Goal: Task Accomplishment & Management: Manage account settings

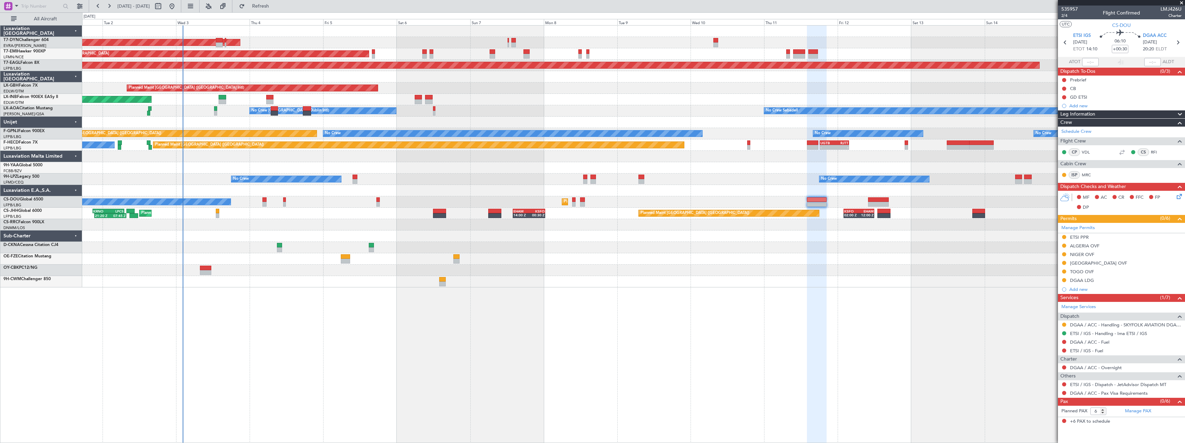
click at [598, 245] on div "AOG Maint Riga (Riga Intl) Planned Maint [GEOGRAPHIC_DATA] Grounded [US_STATE] …" at bounding box center [633, 157] width 1102 height 262
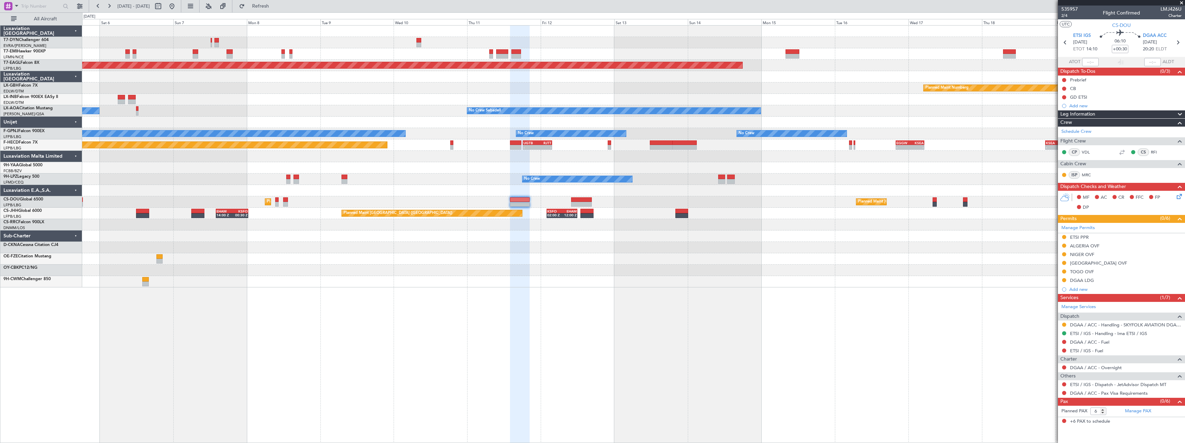
click at [411, 167] on div at bounding box center [633, 167] width 1102 height 11
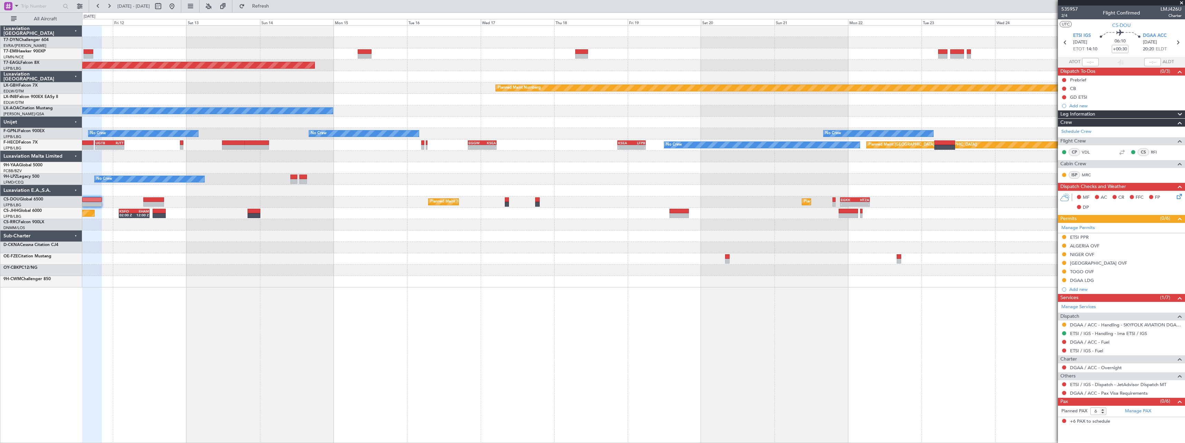
click at [520, 182] on div "No Crew" at bounding box center [633, 179] width 1102 height 11
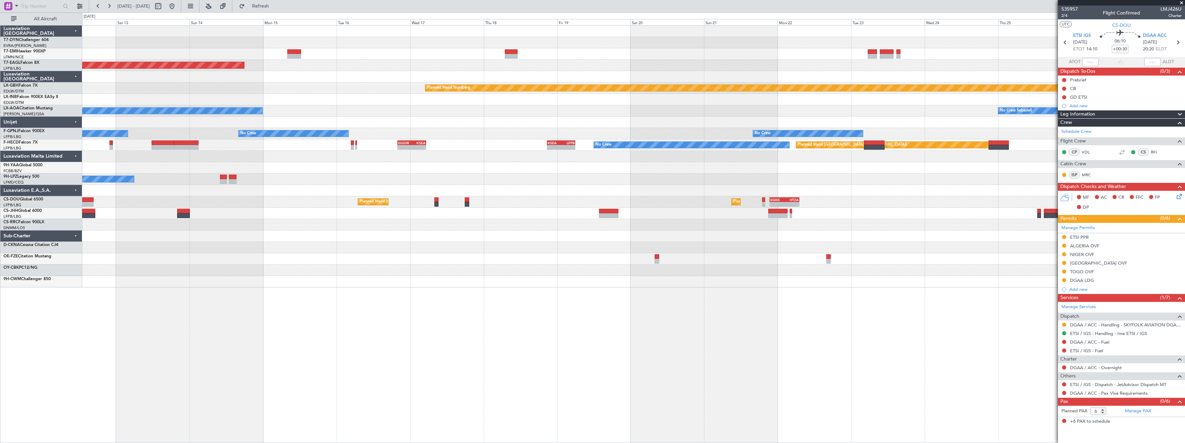
click at [505, 184] on div "No Crew" at bounding box center [633, 179] width 1102 height 11
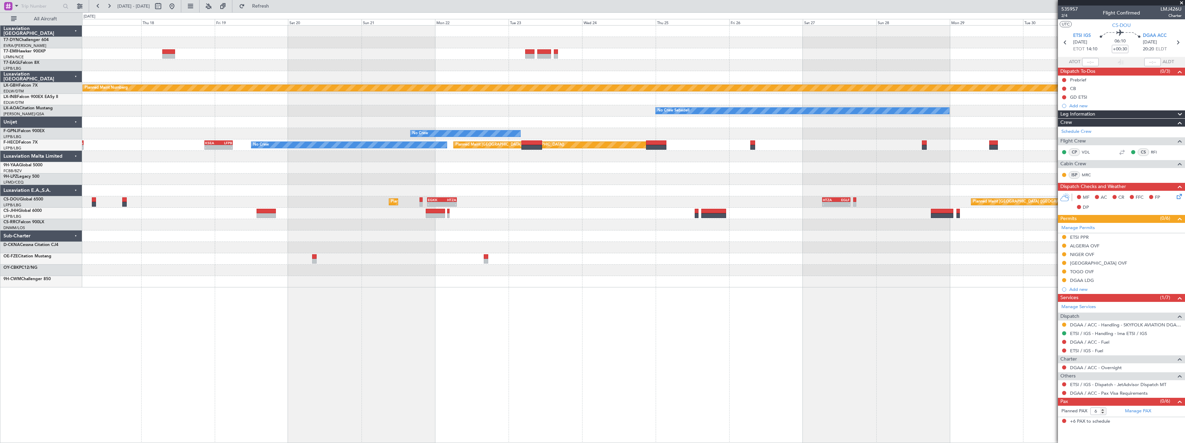
click at [585, 184] on div at bounding box center [633, 179] width 1102 height 11
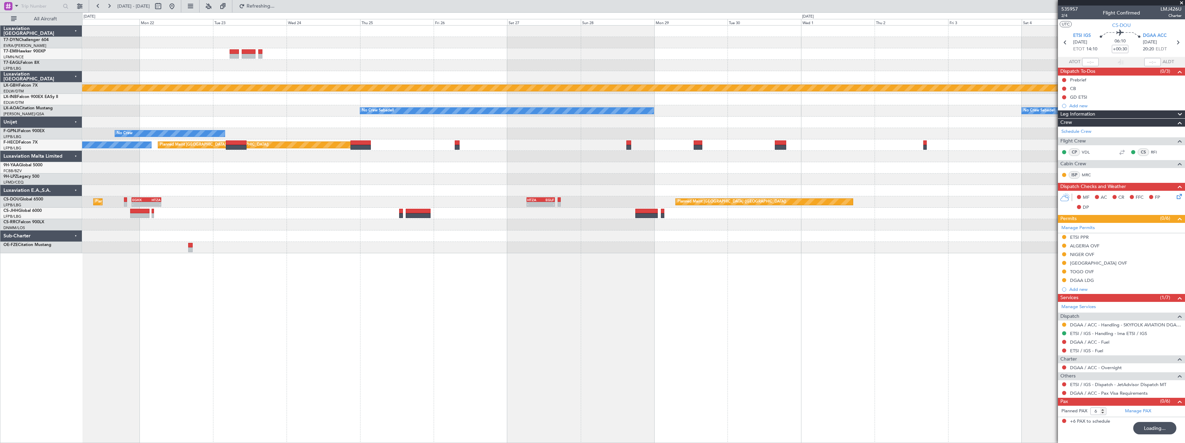
click at [524, 181] on div at bounding box center [633, 179] width 1102 height 11
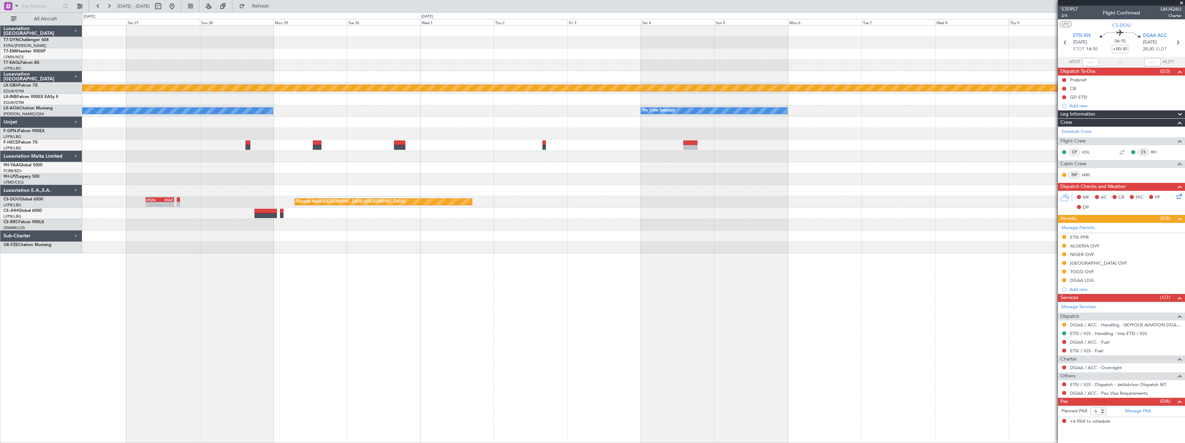
click at [656, 183] on div at bounding box center [633, 179] width 1102 height 11
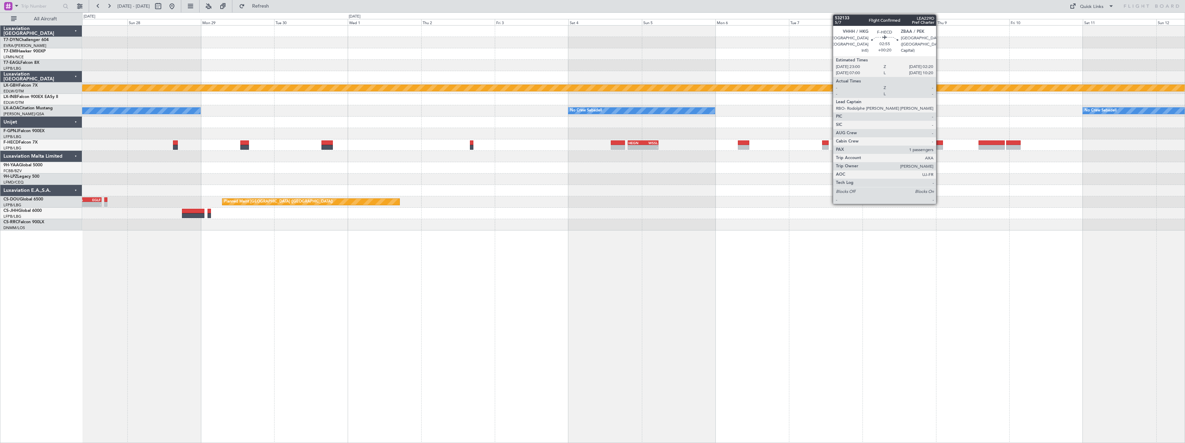
click at [939, 145] on div at bounding box center [937, 147] width 10 height 5
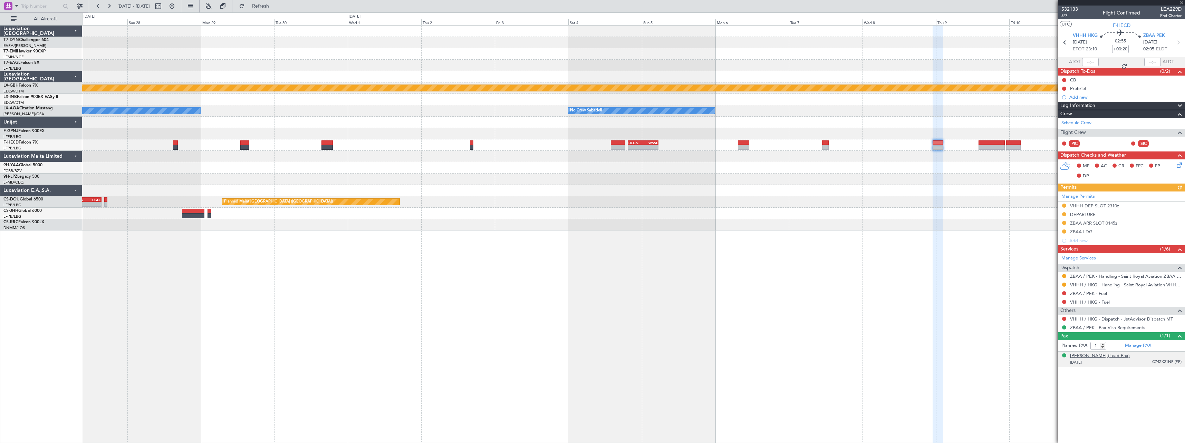
click at [1120, 355] on div "[PERSON_NAME] (Lead Pax)" at bounding box center [1100, 356] width 60 height 7
click at [1097, 357] on div "[PERSON_NAME] (Lead Pax)" at bounding box center [1100, 356] width 60 height 7
click at [1098, 358] on div "[PERSON_NAME] (Lead Pax)" at bounding box center [1100, 356] width 60 height 7
click at [177, 8] on button at bounding box center [171, 6] width 11 height 11
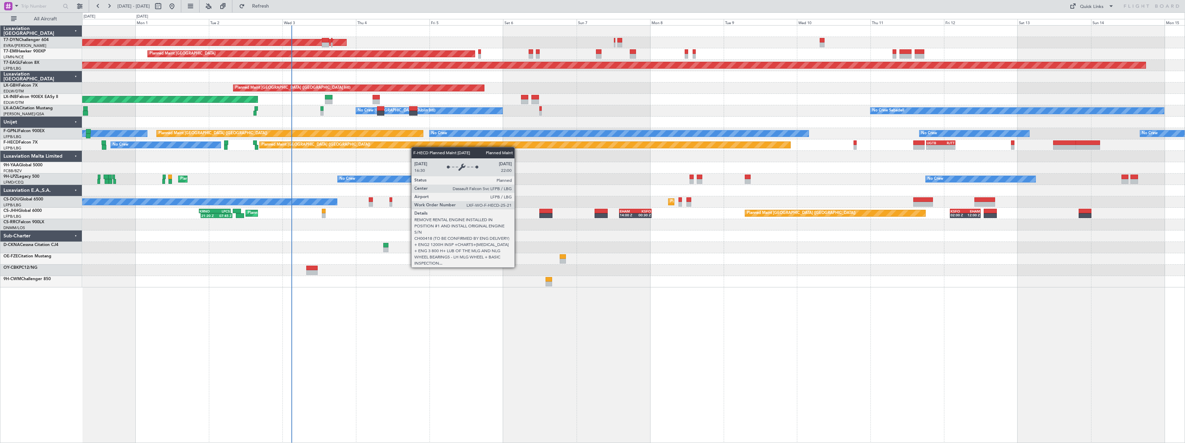
click at [334, 144] on div "AOG Maint Riga (Riga Intl) Planned Maint [GEOGRAPHIC_DATA] Grounded [US_STATE] …" at bounding box center [633, 157] width 1102 height 262
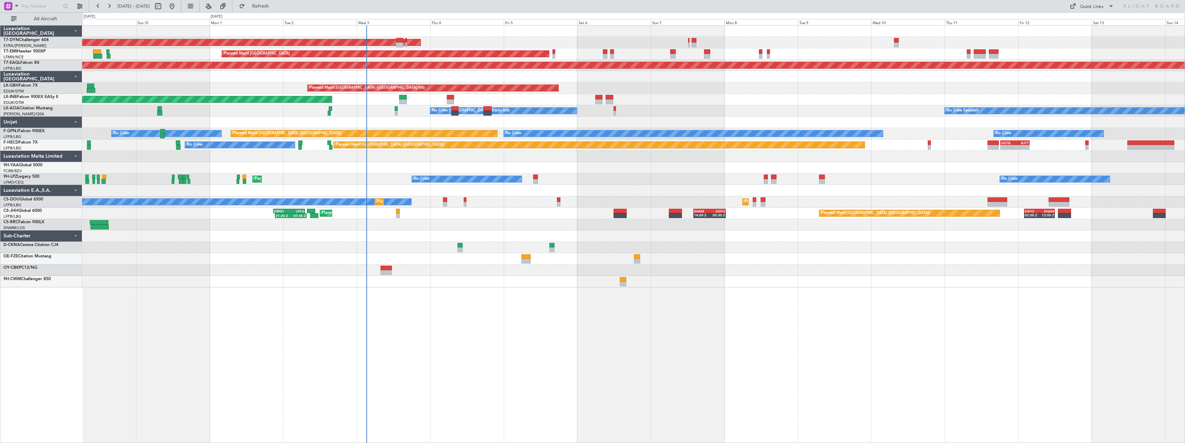
click at [645, 172] on div at bounding box center [633, 167] width 1102 height 11
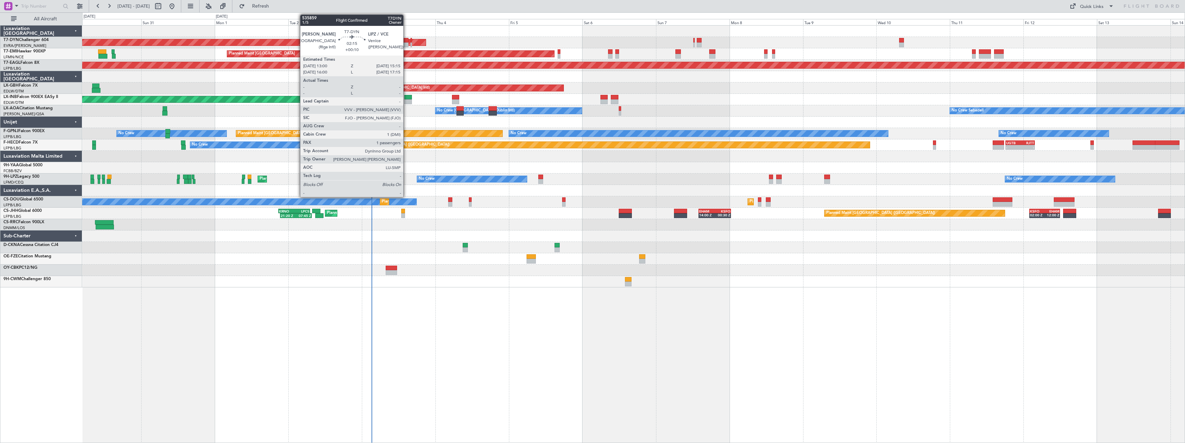
click at [406, 40] on div at bounding box center [404, 40] width 7 height 5
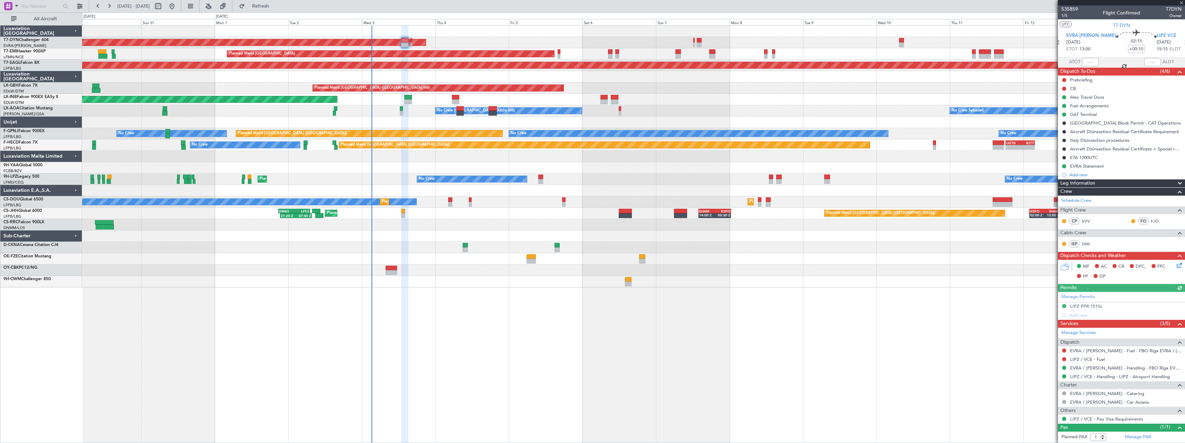
scroll to position [15, 0]
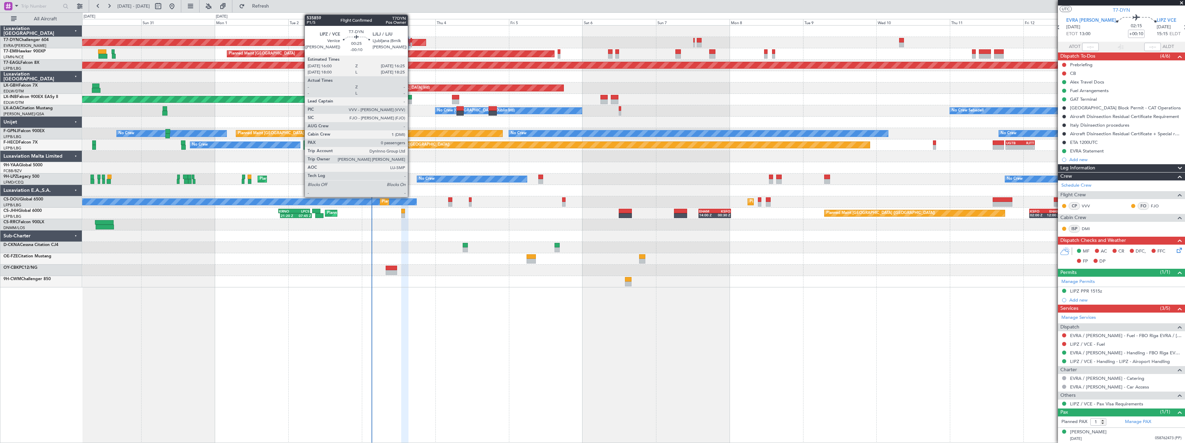
click at [411, 43] on div at bounding box center [410, 44] width 1 height 5
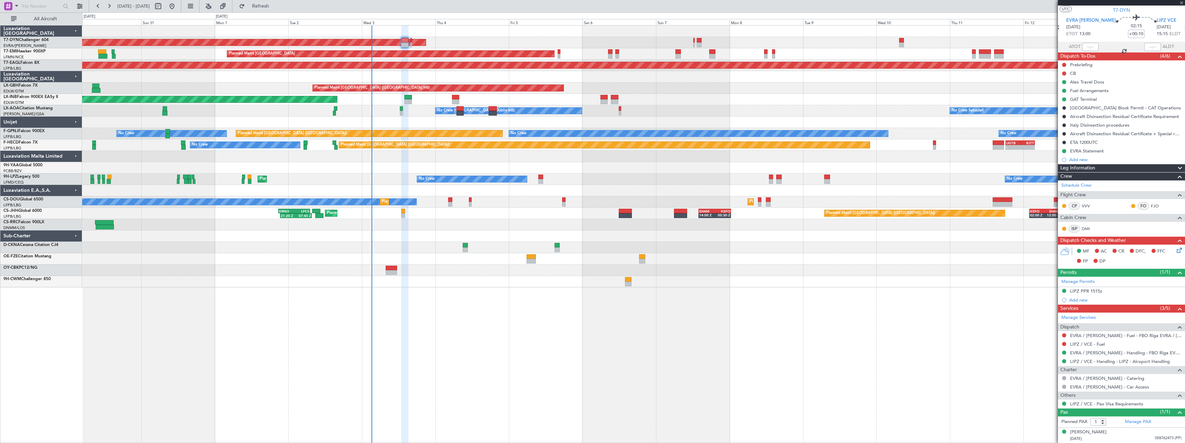
type input "-00:10"
type input "0"
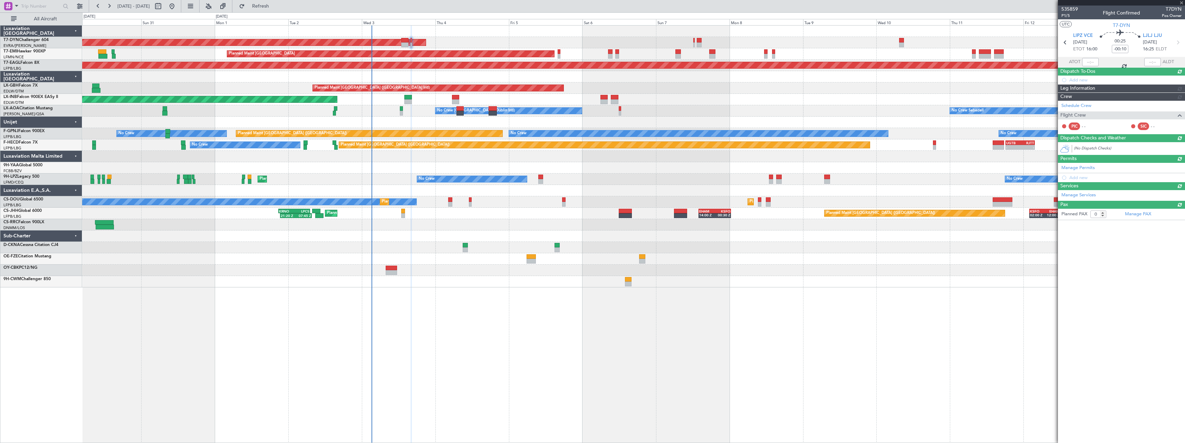
scroll to position [0, 0]
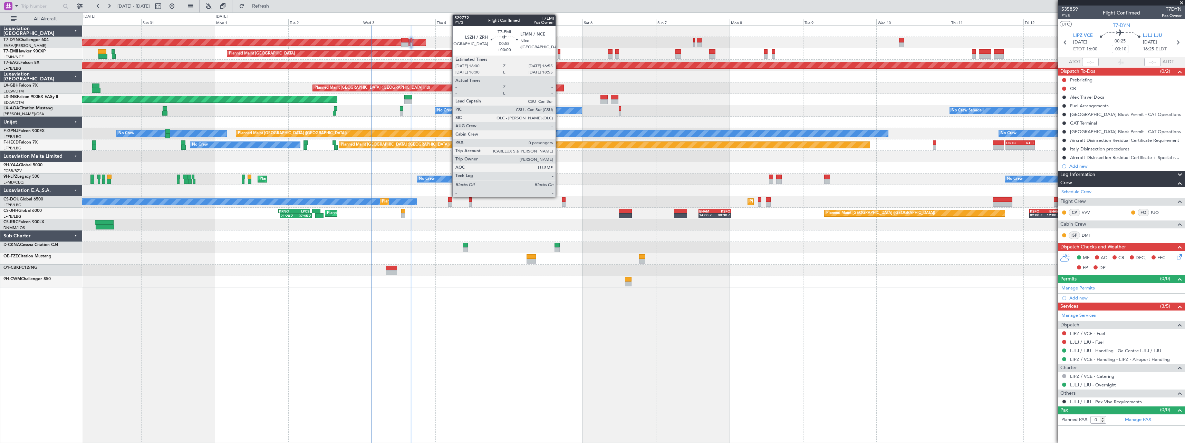
click at [559, 56] on div at bounding box center [558, 56] width 3 height 5
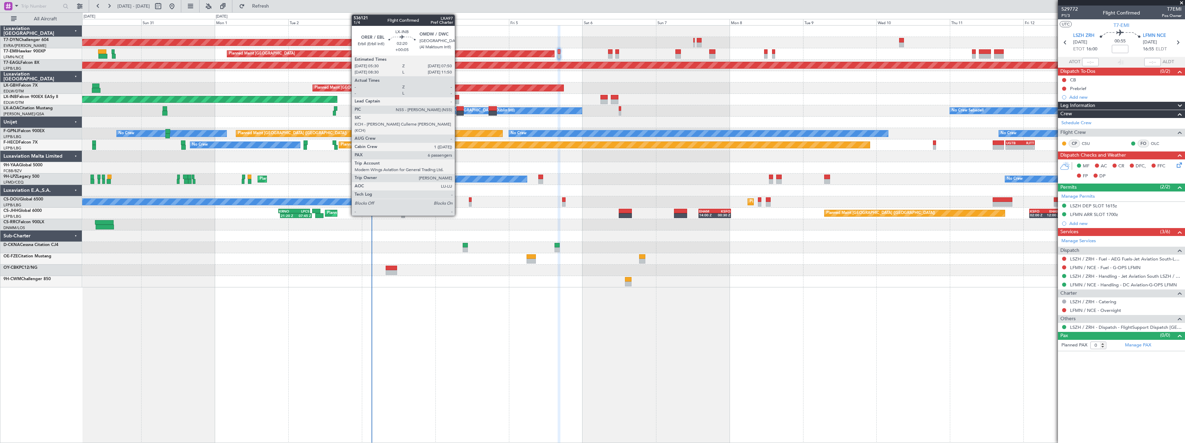
click at [458, 98] on div at bounding box center [455, 97] width 7 height 5
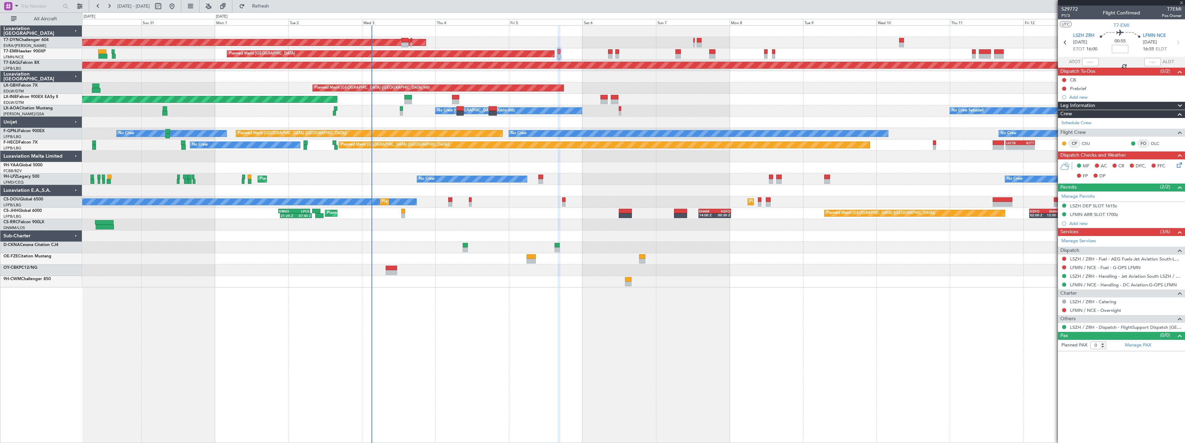
type input "+00:05"
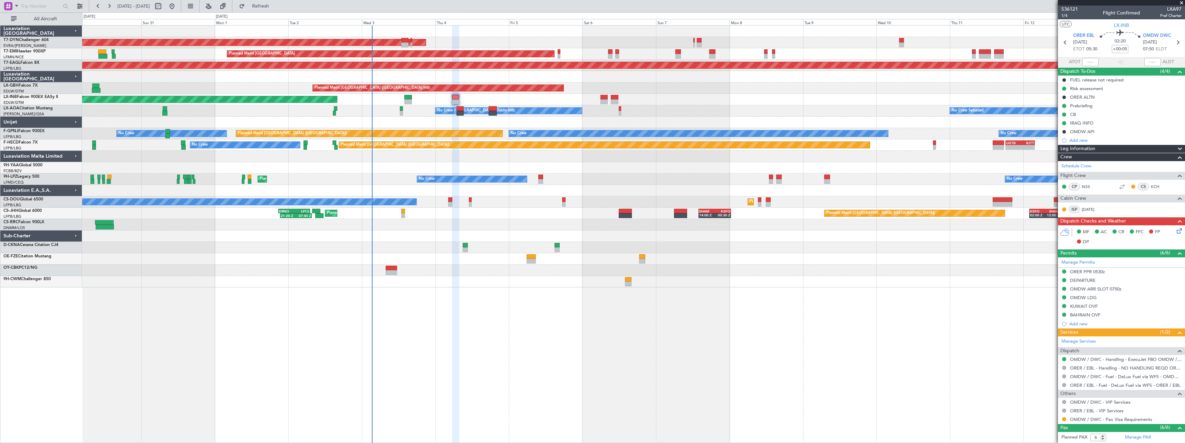
click at [1182, 2] on span at bounding box center [1181, 3] width 7 height 6
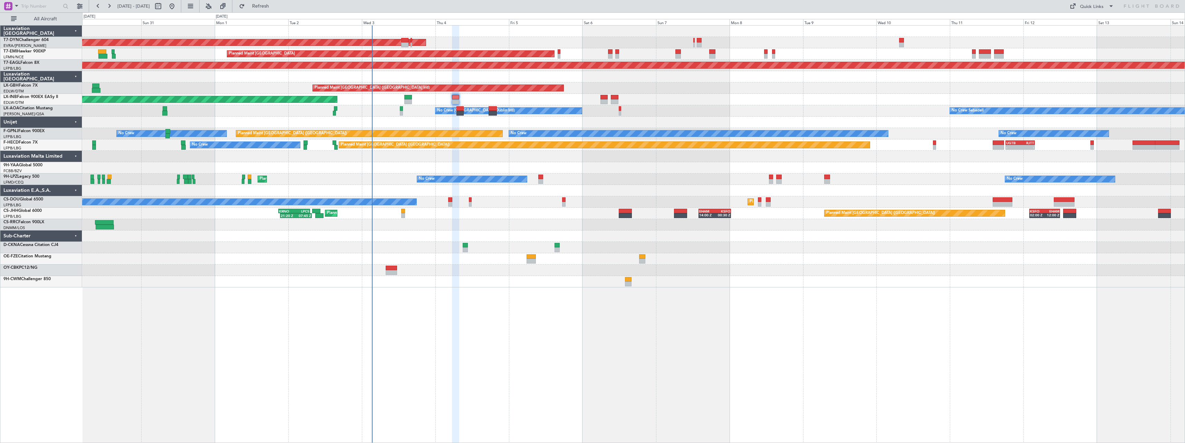
type input "0"
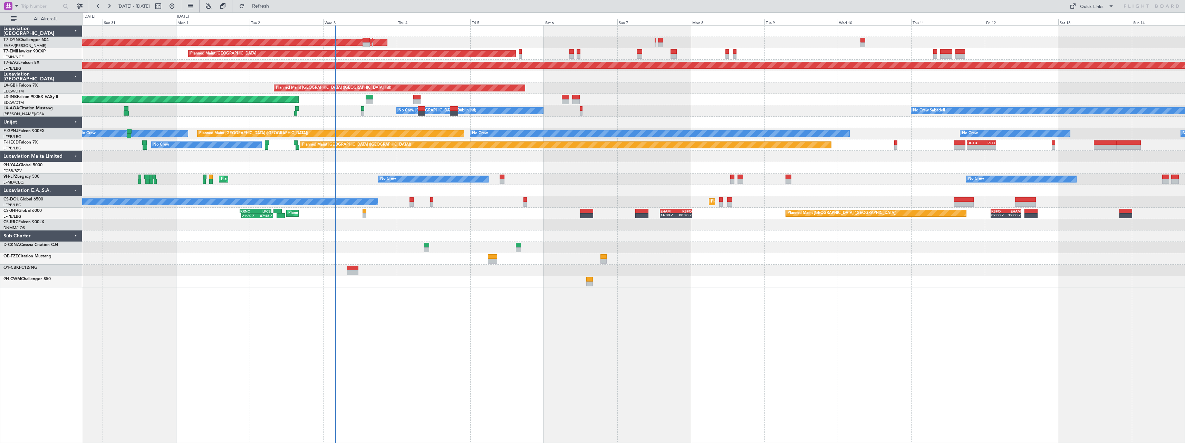
click at [764, 314] on div "AOG Maint Riga (Riga Intl) Planned Maint [GEOGRAPHIC_DATA] Grounded [US_STATE] …" at bounding box center [633, 234] width 1103 height 418
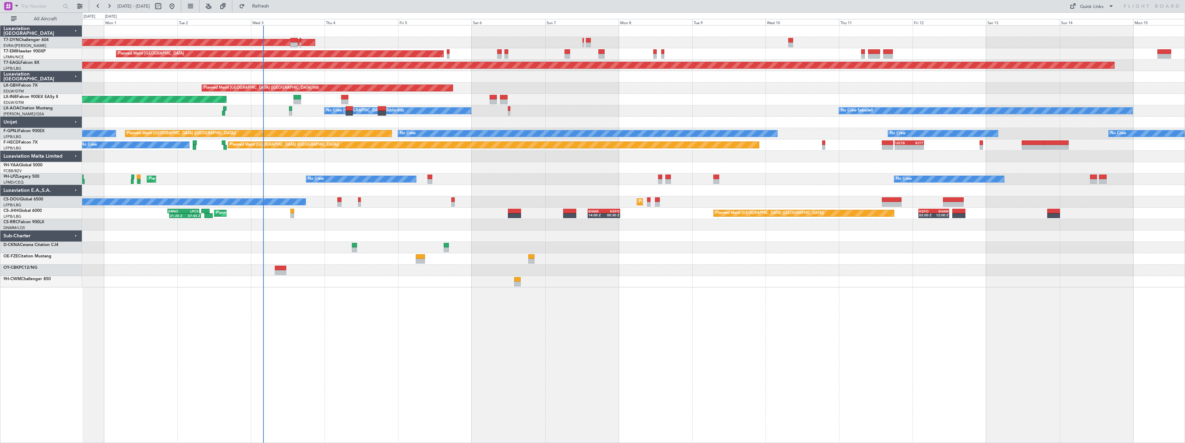
click at [651, 278] on div "AOG Maint Riga (Riga Intl) Planned Maint [GEOGRAPHIC_DATA] Grounded [US_STATE] …" at bounding box center [633, 157] width 1102 height 262
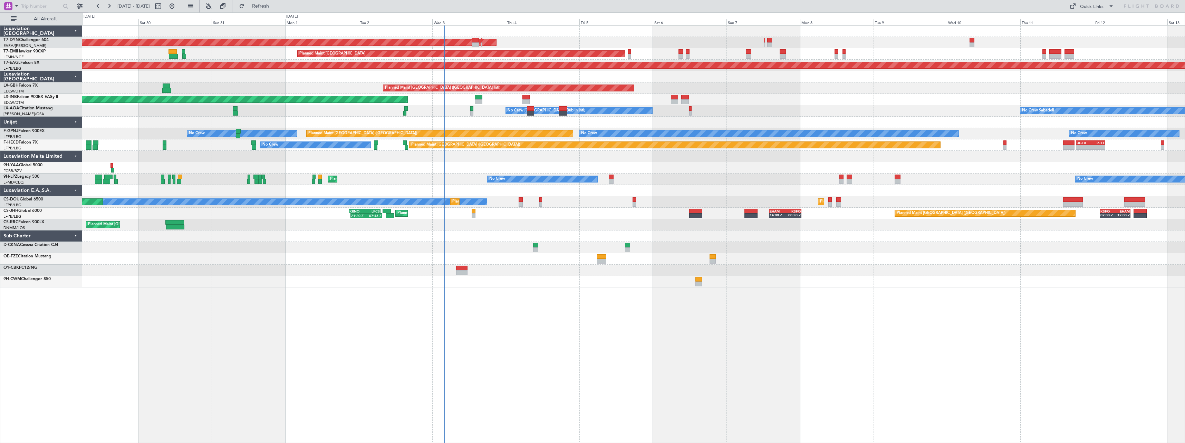
click at [605, 157] on div at bounding box center [633, 156] width 1102 height 11
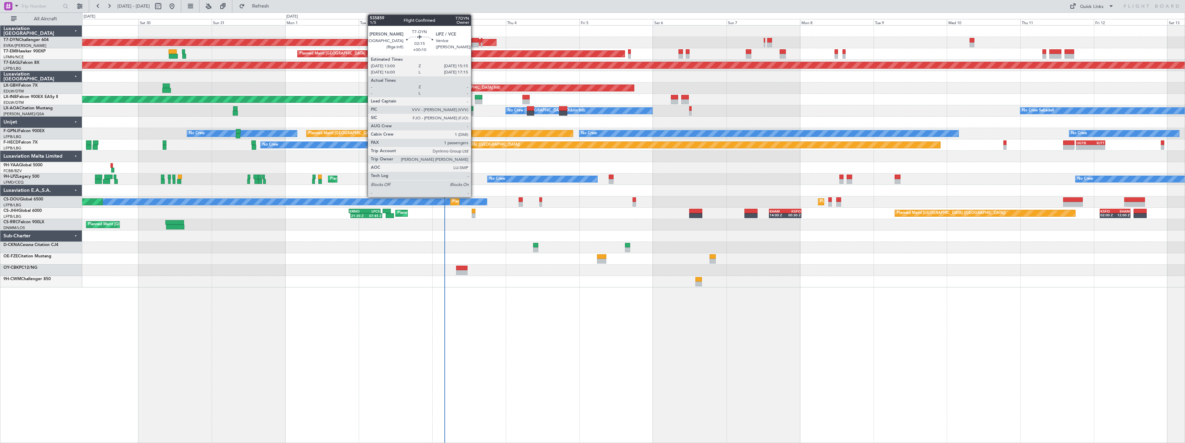
click at [474, 38] on div at bounding box center [475, 40] width 7 height 5
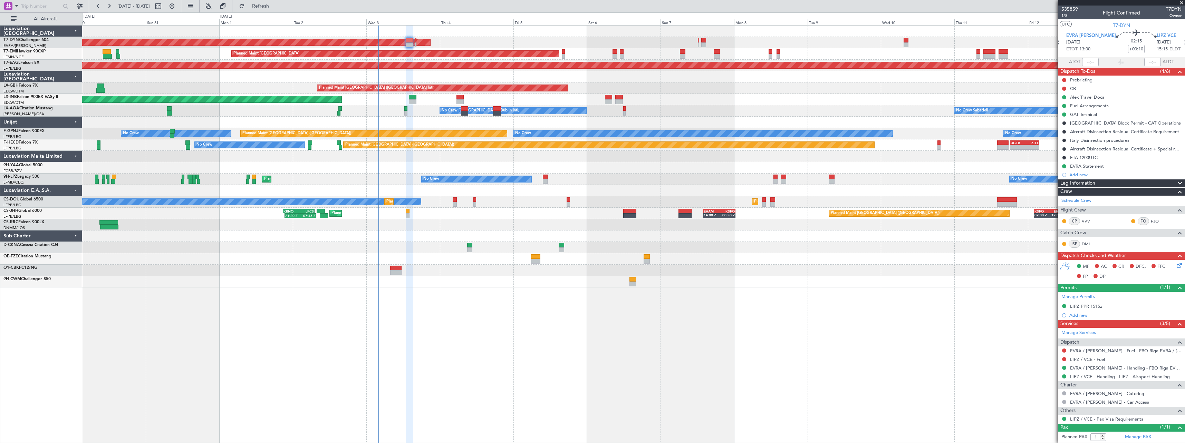
click at [484, 46] on div "AOG Maint Riga (Riga Intl)" at bounding box center [633, 42] width 1102 height 11
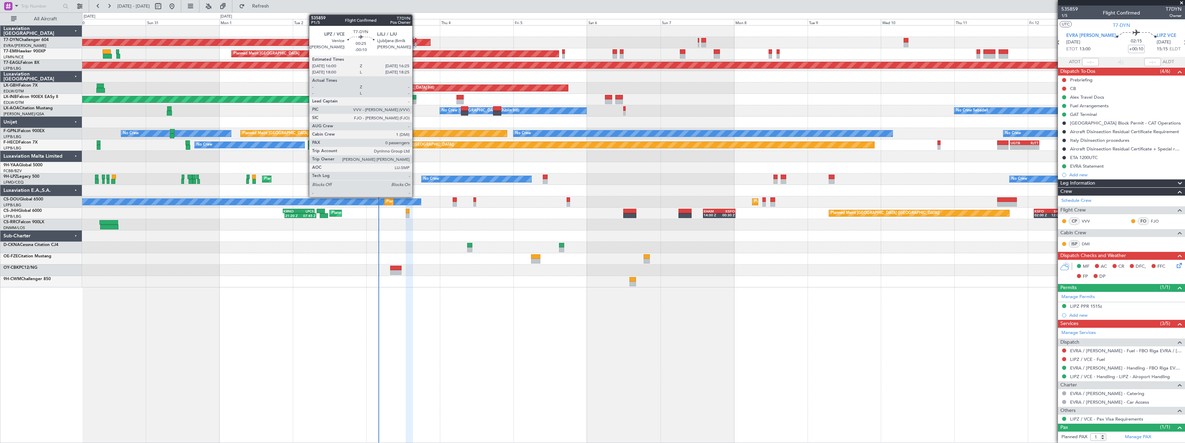
click at [415, 45] on div at bounding box center [415, 44] width 1 height 5
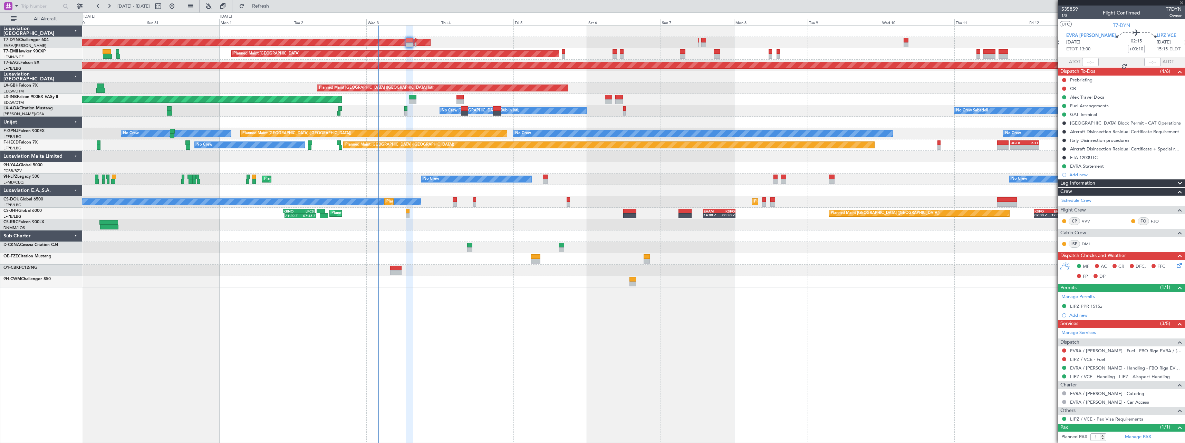
type input "-00:10"
type input "0"
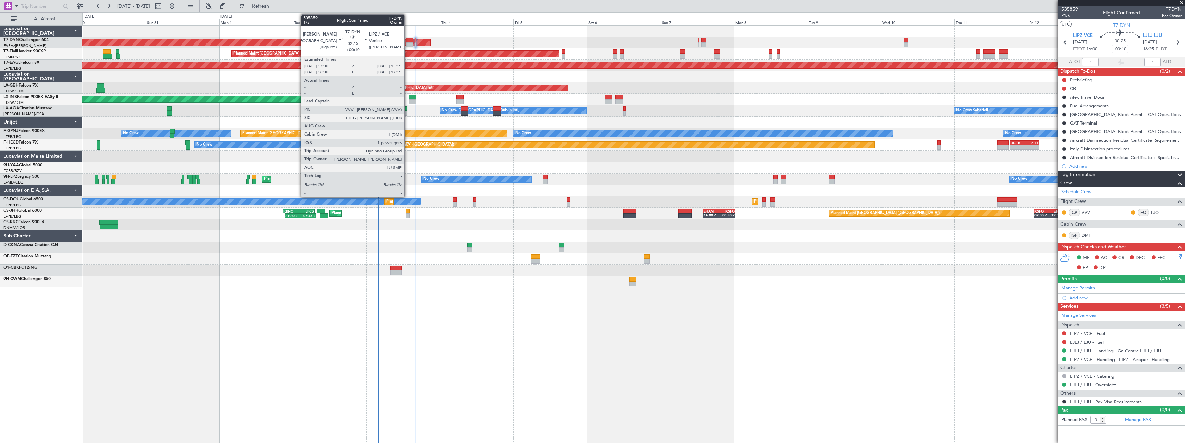
click at [407, 45] on div at bounding box center [409, 44] width 7 height 5
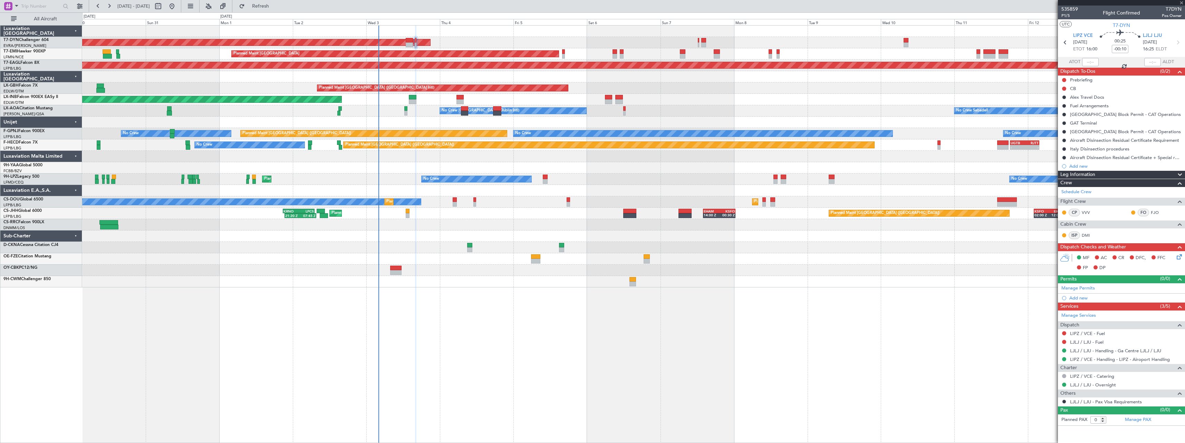
type input "+00:10"
type input "1"
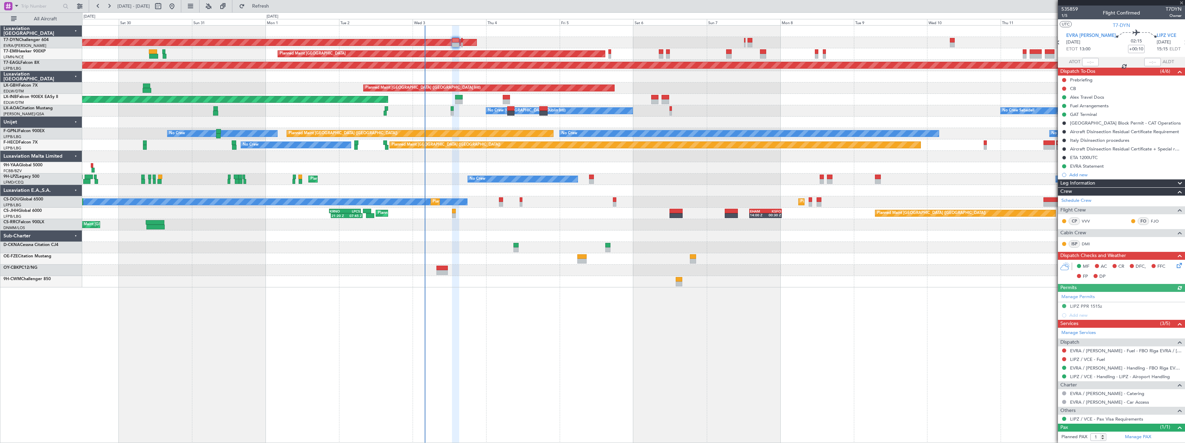
click at [494, 41] on div "AOG Maint Riga (Riga Intl)" at bounding box center [633, 42] width 1102 height 11
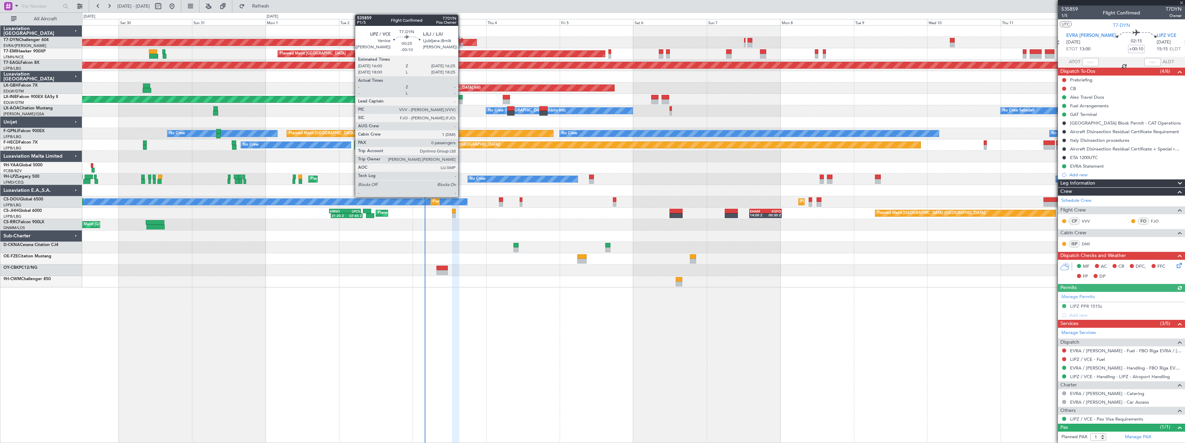
click at [461, 39] on div at bounding box center [461, 40] width 1 height 5
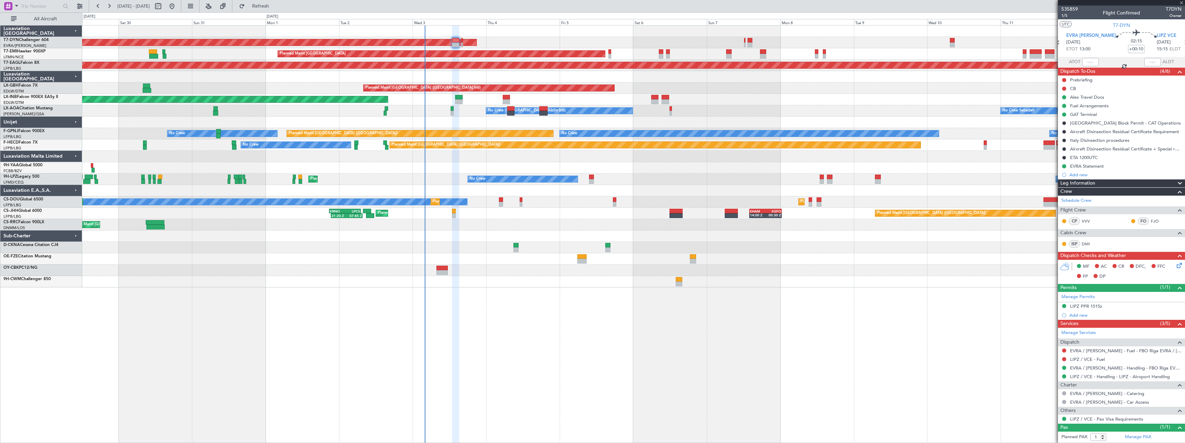
type input "-00:10"
type input "0"
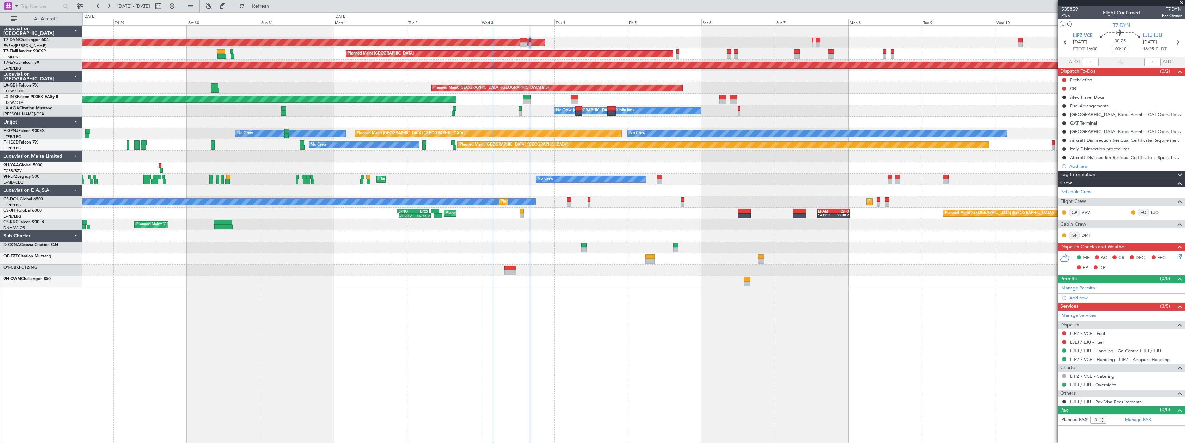
click at [582, 45] on div "AOG Maint Riga (Riga Intl) Planned Maint [GEOGRAPHIC_DATA] Grounded [US_STATE] …" at bounding box center [633, 157] width 1102 height 262
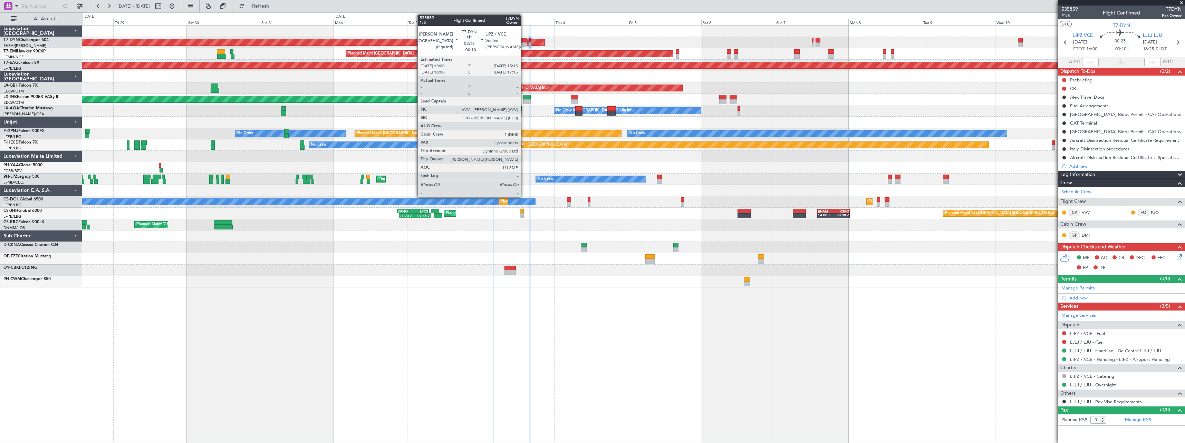
click at [524, 42] on div at bounding box center [523, 40] width 7 height 5
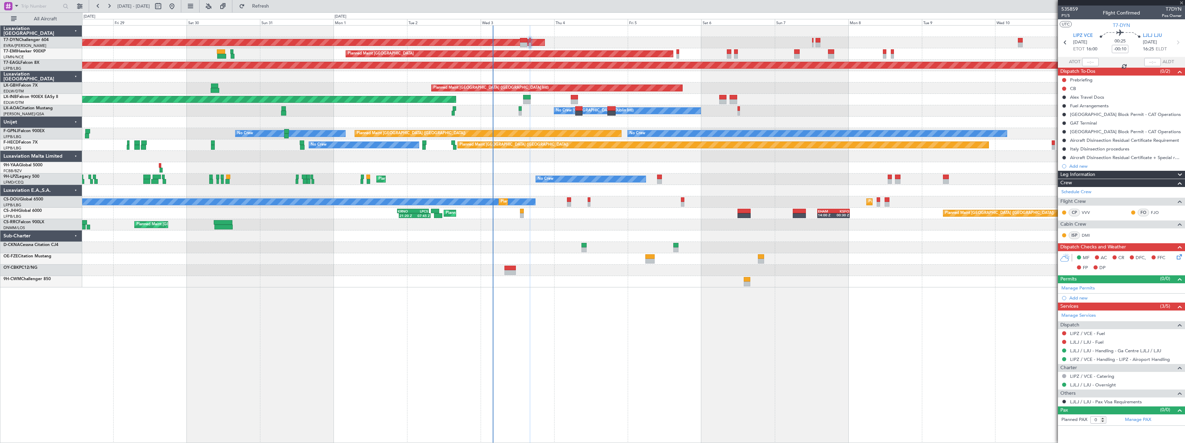
type input "+00:10"
type input "1"
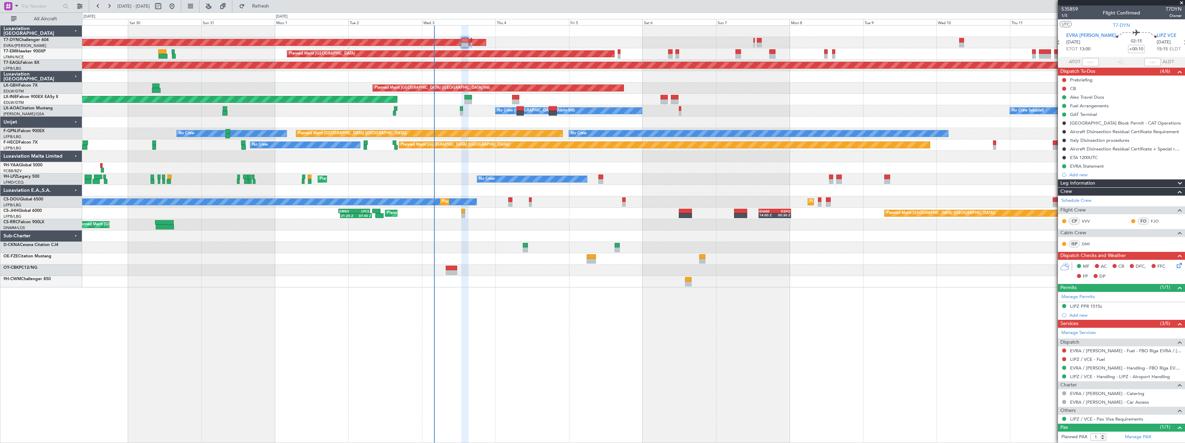
click at [553, 272] on div at bounding box center [633, 270] width 1102 height 11
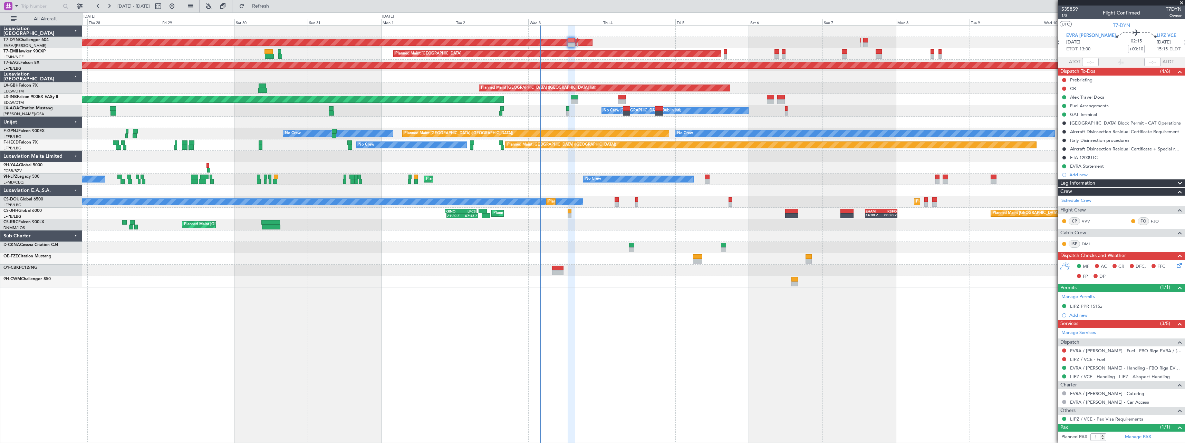
click at [603, 158] on div at bounding box center [633, 156] width 1102 height 11
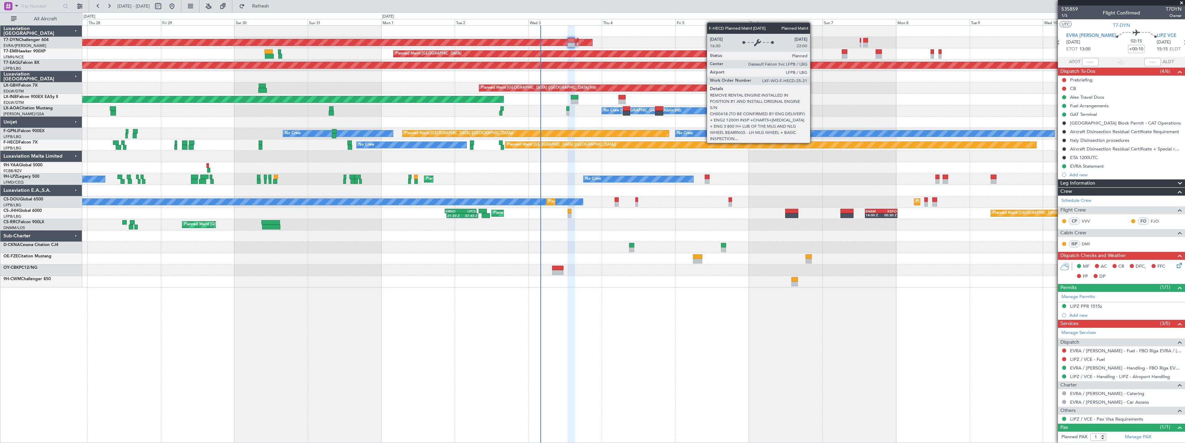
click at [813, 143] on div "Planned Maint [GEOGRAPHIC_DATA] ([GEOGRAPHIC_DATA])" at bounding box center [770, 145] width 531 height 6
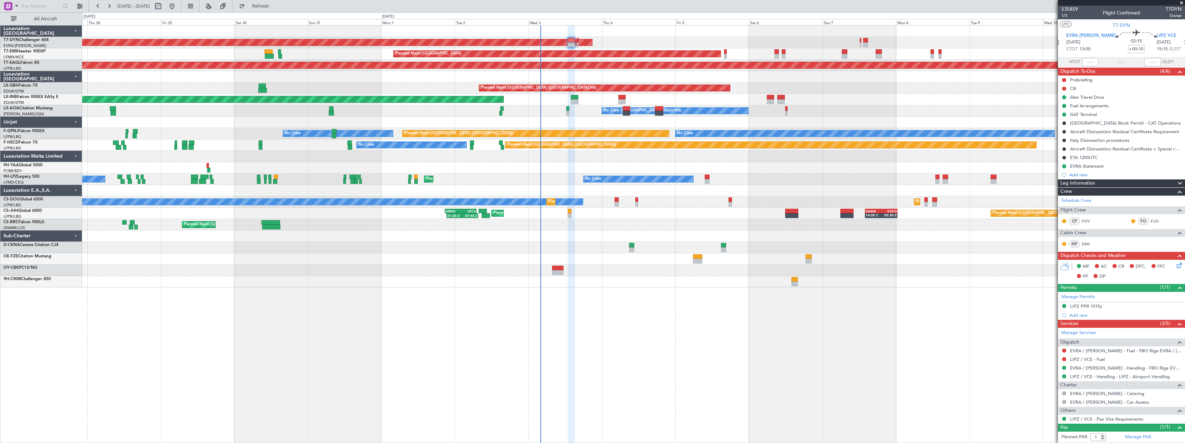
click at [795, 178] on div "No Crew [GEOGRAPHIC_DATA] ([GEOGRAPHIC_DATA]) No Crew No Crew" at bounding box center [633, 179] width 1102 height 11
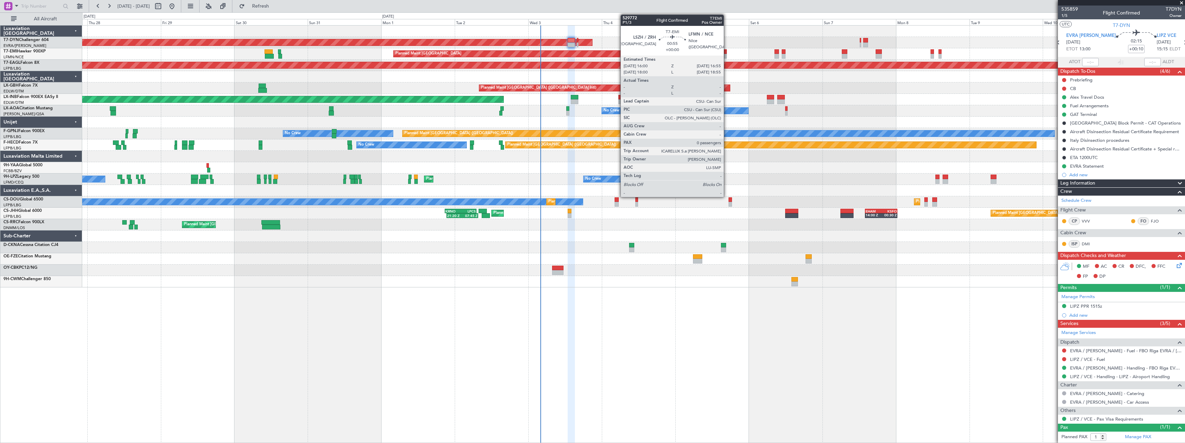
click at [727, 54] on div at bounding box center [725, 56] width 3 height 5
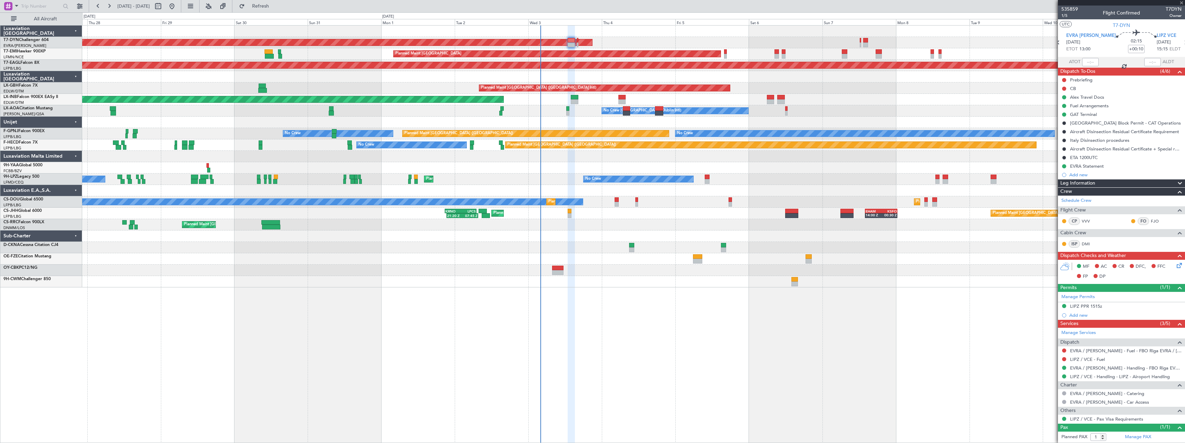
type input "0"
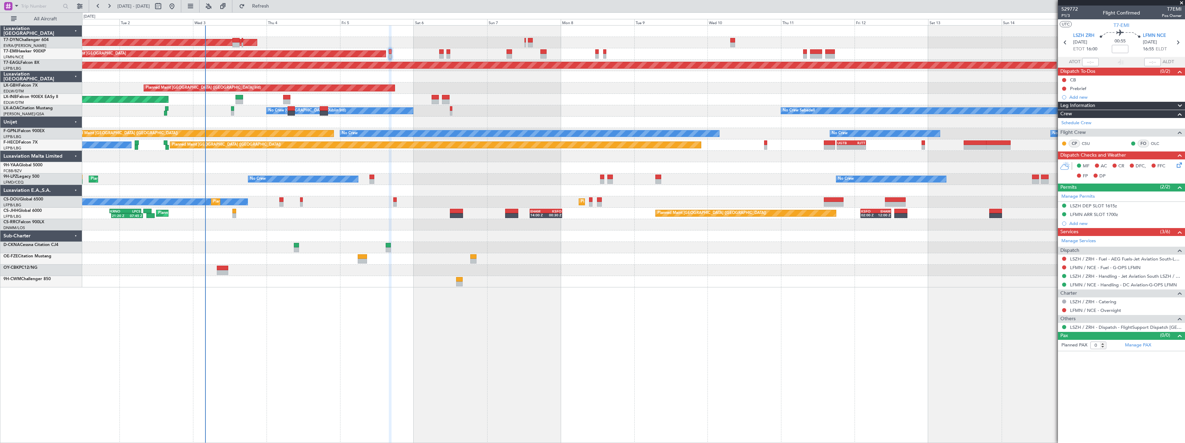
click at [601, 104] on div "Unplanned Maint [GEOGRAPHIC_DATA] (Al Maktoum Intl)" at bounding box center [633, 99] width 1102 height 11
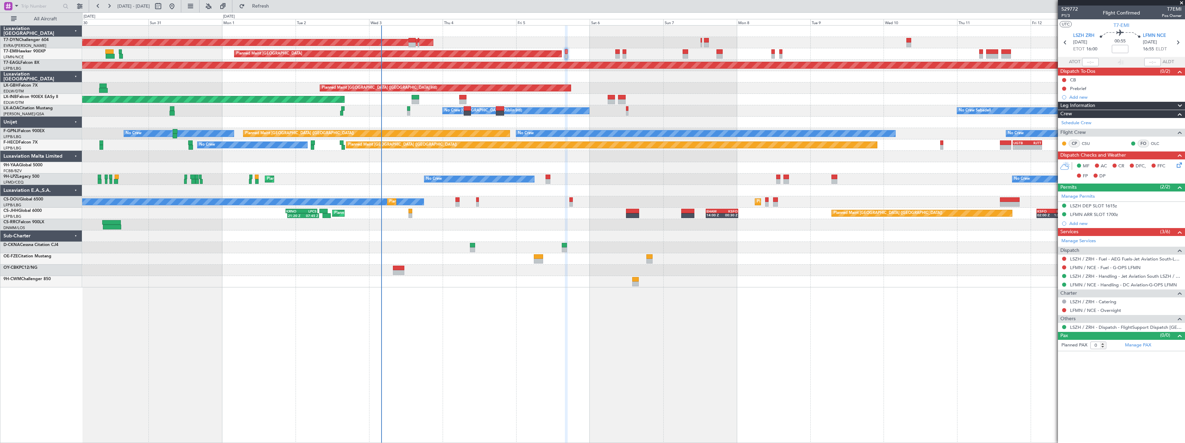
click at [711, 105] on div "Unplanned Maint [GEOGRAPHIC_DATA] (Al Maktoum Intl)" at bounding box center [633, 99] width 1102 height 11
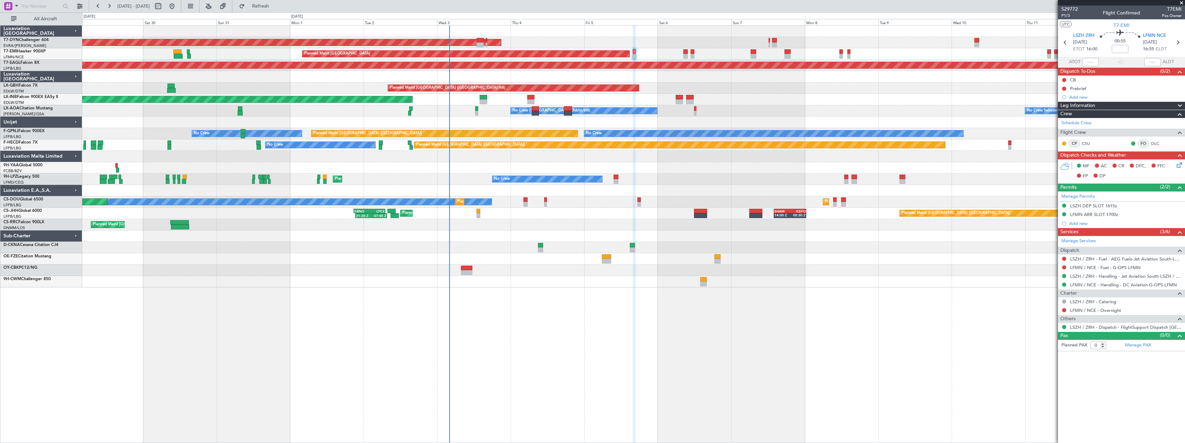
click at [604, 78] on div at bounding box center [633, 76] width 1102 height 11
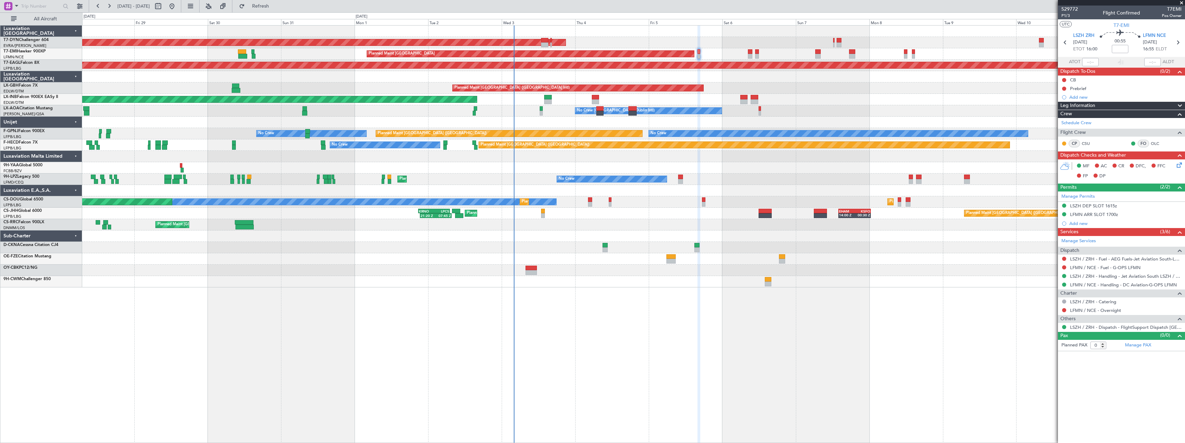
click at [608, 161] on div "AOG Maint Riga (Riga Intl) Planned Maint [GEOGRAPHIC_DATA] Grounded [US_STATE] …" at bounding box center [633, 157] width 1102 height 262
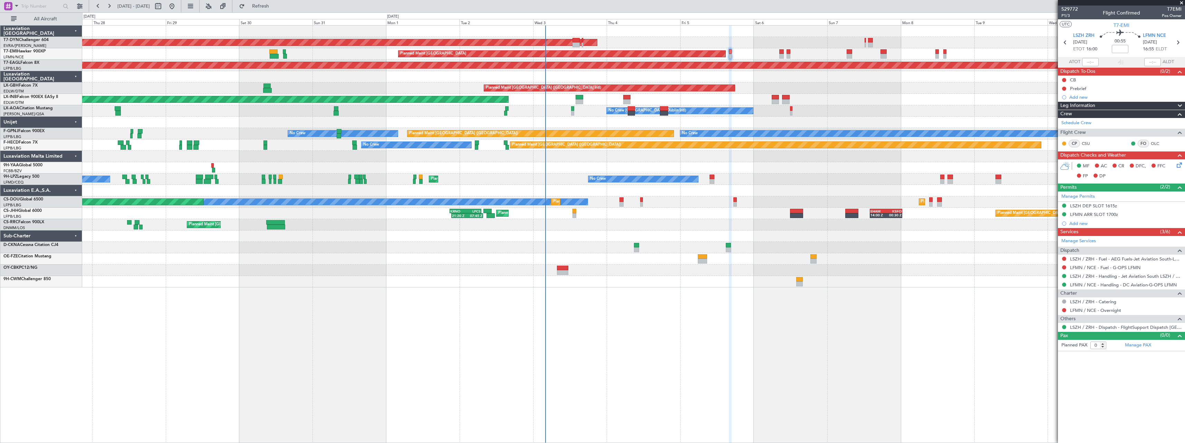
click at [633, 226] on div "Planned Maint [GEOGRAPHIC_DATA] ([GEOGRAPHIC_DATA]) Planned Maint [GEOGRAPHIC_D…" at bounding box center [633, 224] width 1102 height 11
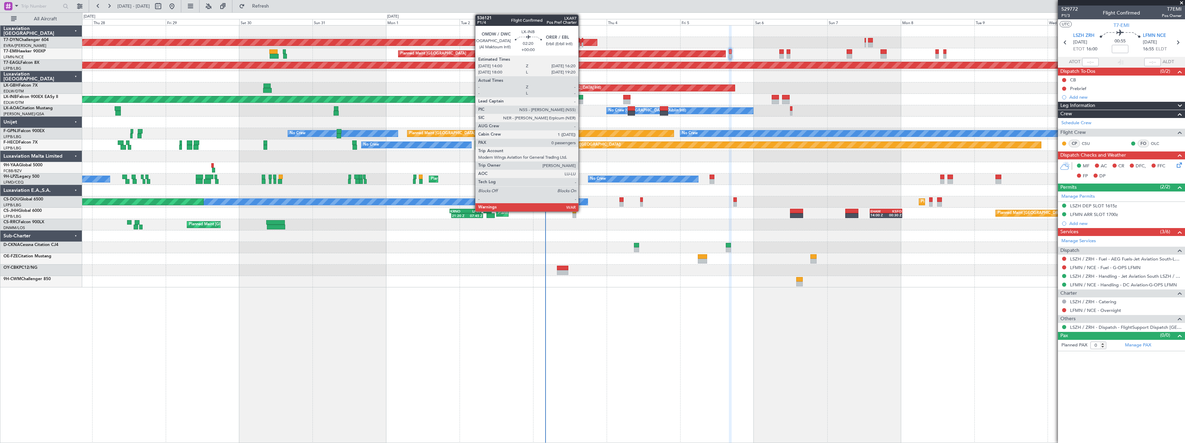
click at [581, 95] on div at bounding box center [578, 97] width 7 height 5
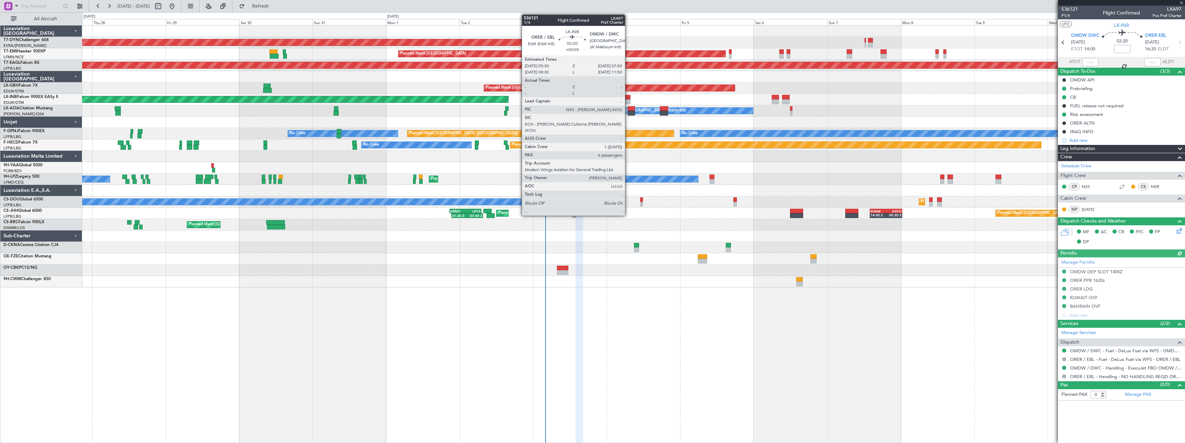
click at [628, 98] on div at bounding box center [626, 97] width 7 height 5
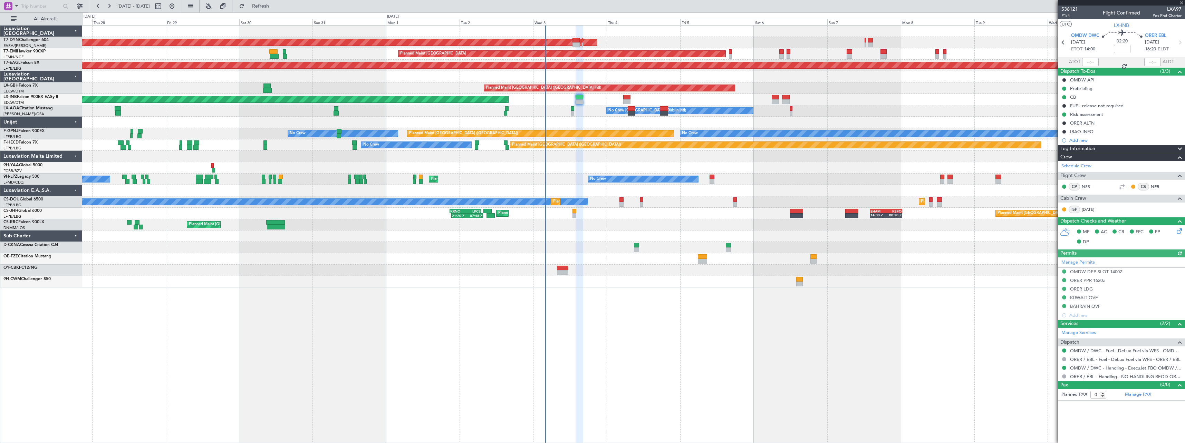
type input "+00:05"
type input "6"
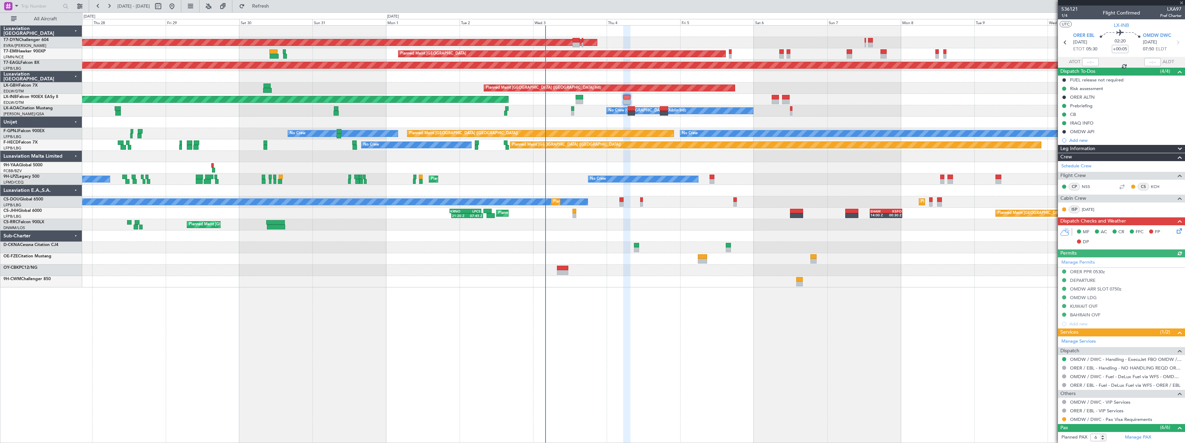
scroll to position [93, 0]
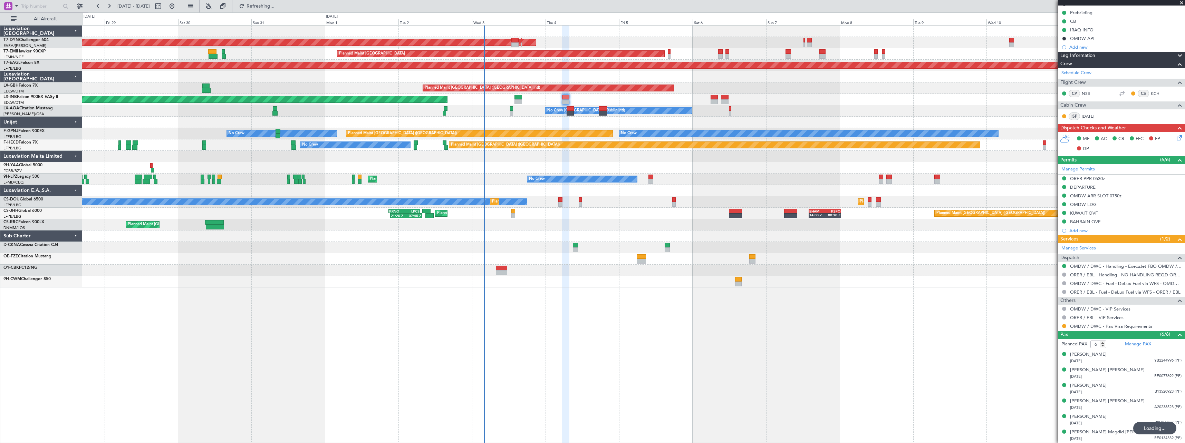
click at [617, 313] on div "AOG Maint Riga (Riga Intl) Planned Maint [GEOGRAPHIC_DATA] Grounded [US_STATE] …" at bounding box center [633, 234] width 1103 height 418
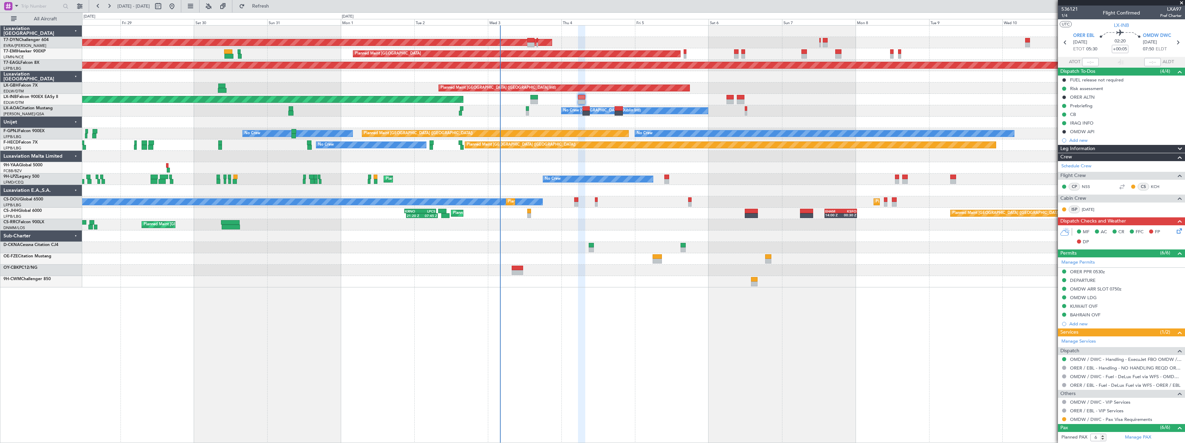
click at [599, 162] on div at bounding box center [633, 156] width 1102 height 11
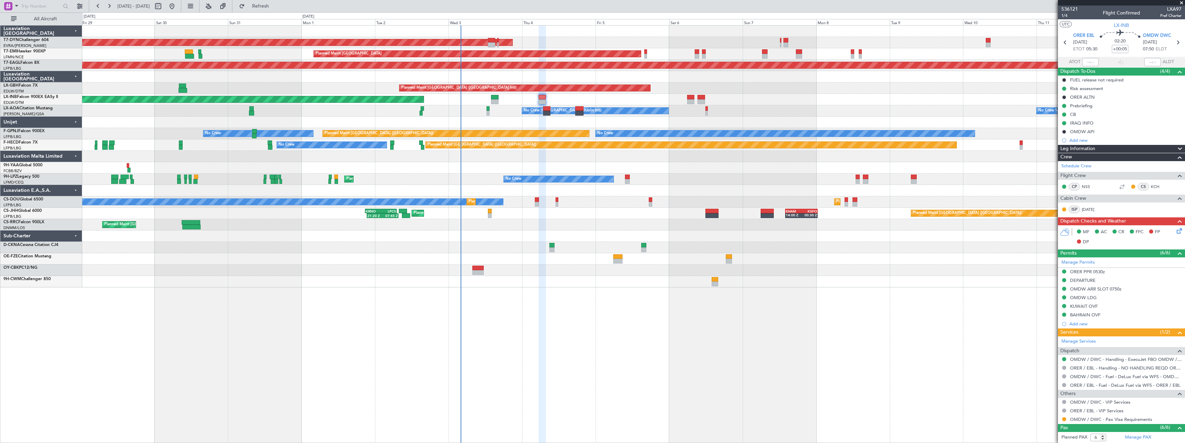
click at [565, 295] on div "AOG Maint Riga (Riga Intl) Planned Maint [GEOGRAPHIC_DATA] Grounded [US_STATE] …" at bounding box center [633, 234] width 1103 height 418
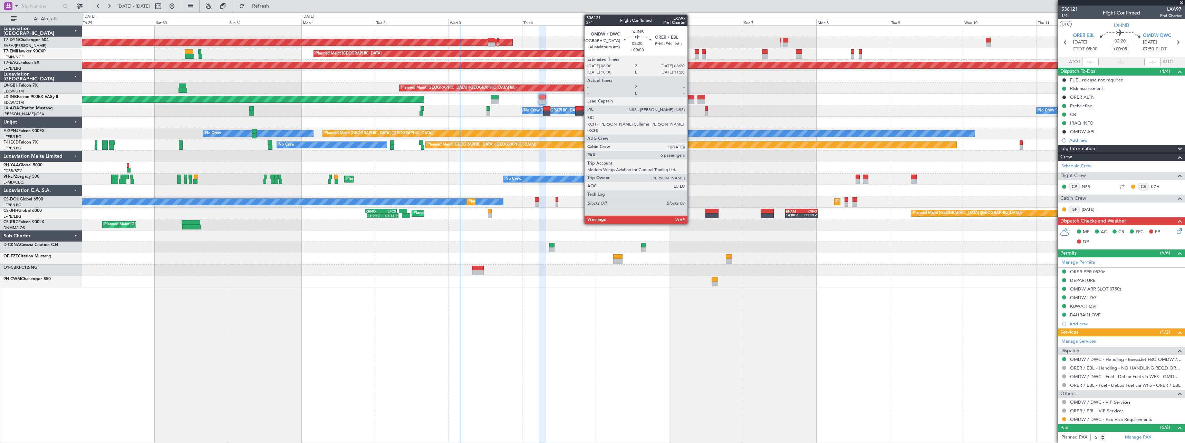
click at [690, 98] on div at bounding box center [690, 97] width 7 height 5
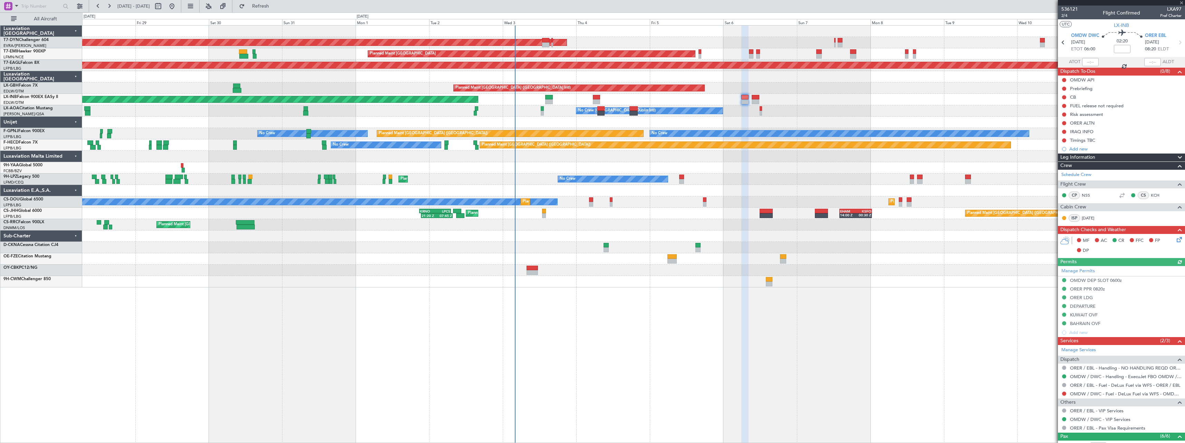
click at [600, 168] on div at bounding box center [633, 167] width 1102 height 11
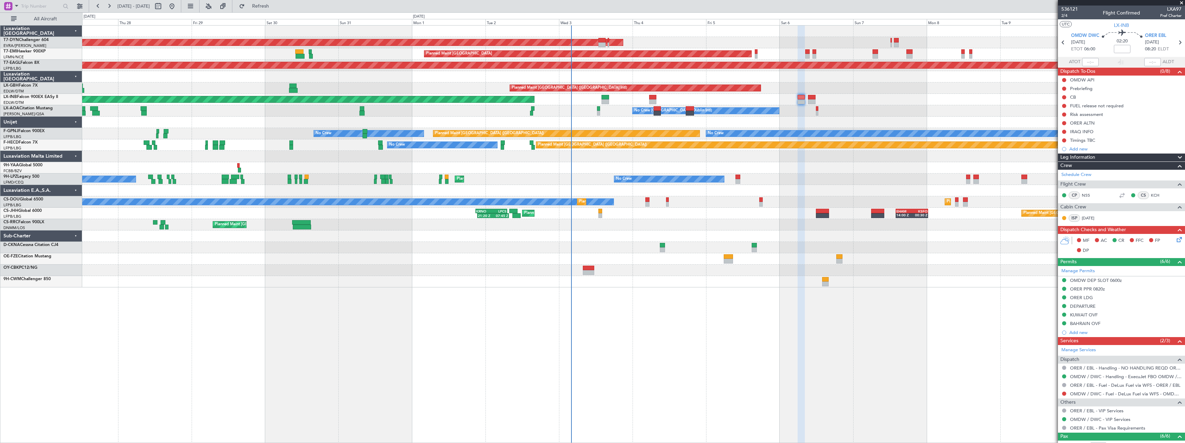
click at [610, 161] on div at bounding box center [633, 156] width 1102 height 11
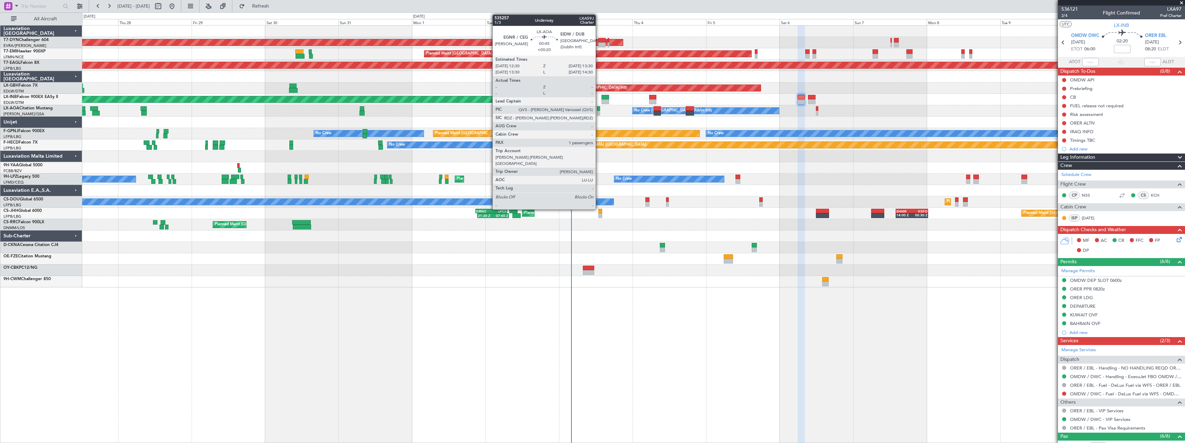
click at [599, 110] on div at bounding box center [598, 108] width 3 height 5
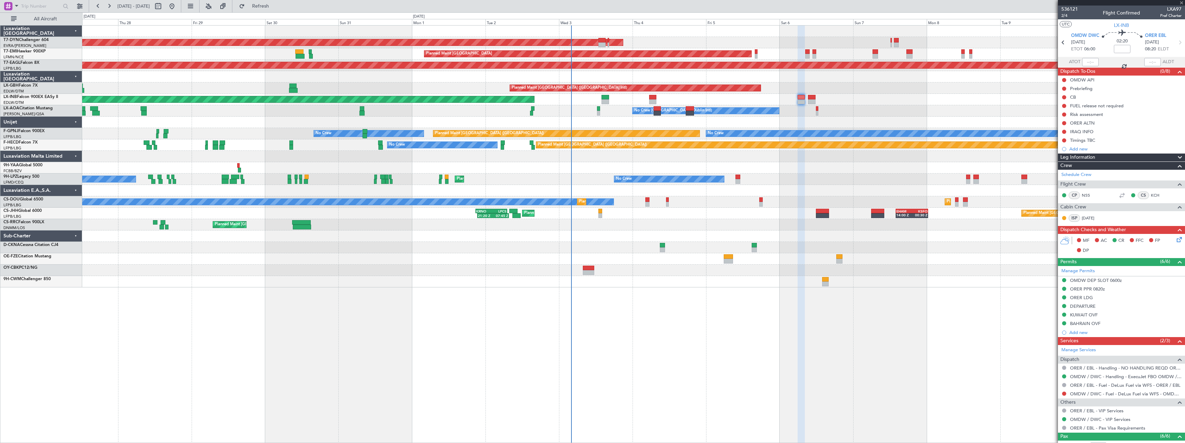
type input "+00:20"
type input "1"
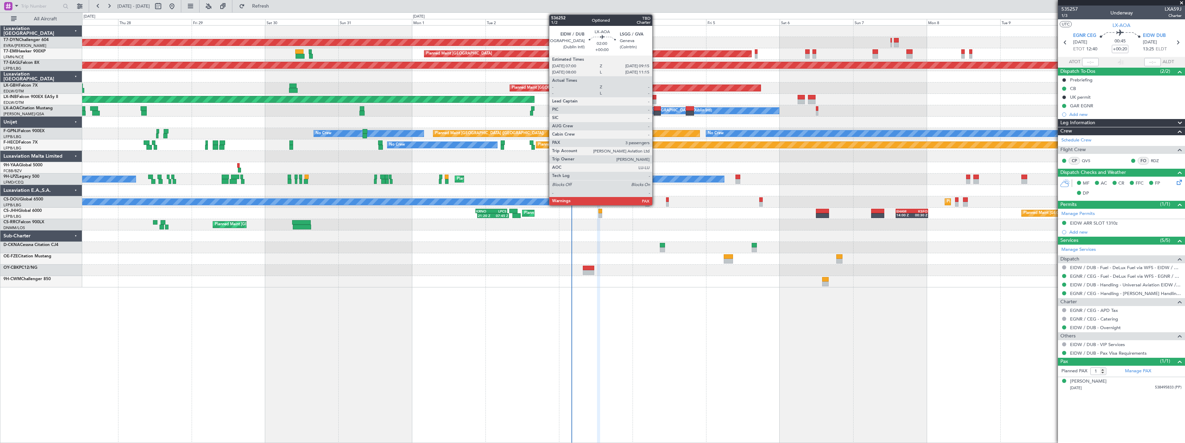
click at [655, 108] on div at bounding box center [656, 108] width 7 height 5
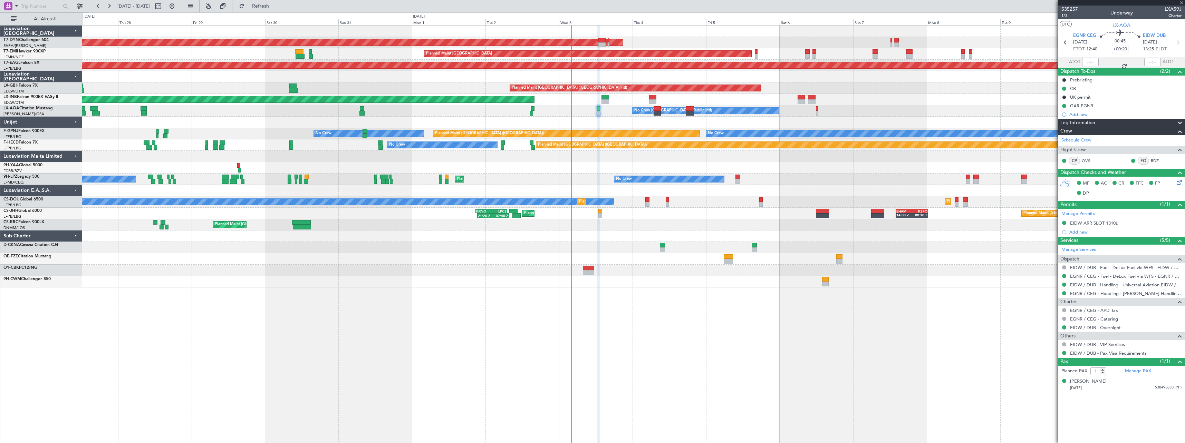
type input "3"
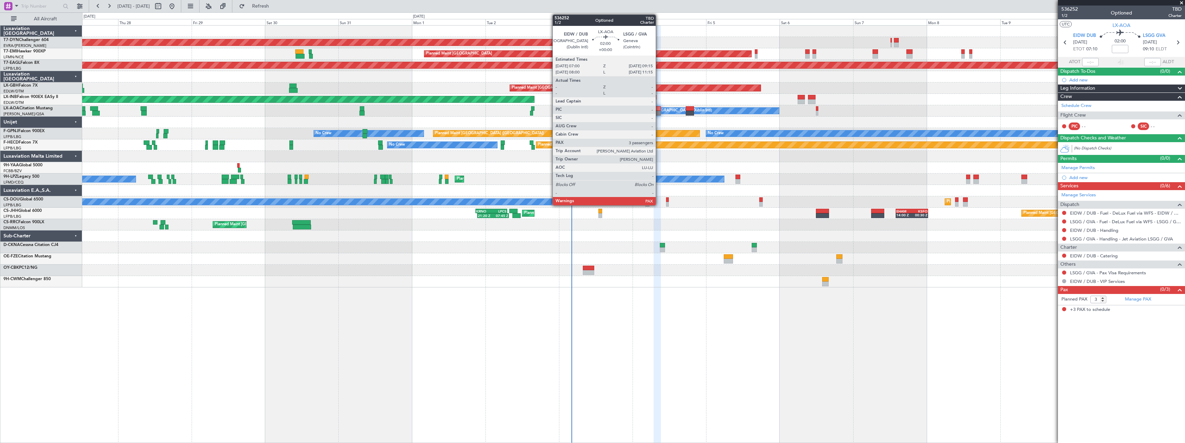
click at [659, 109] on div at bounding box center [656, 108] width 7 height 5
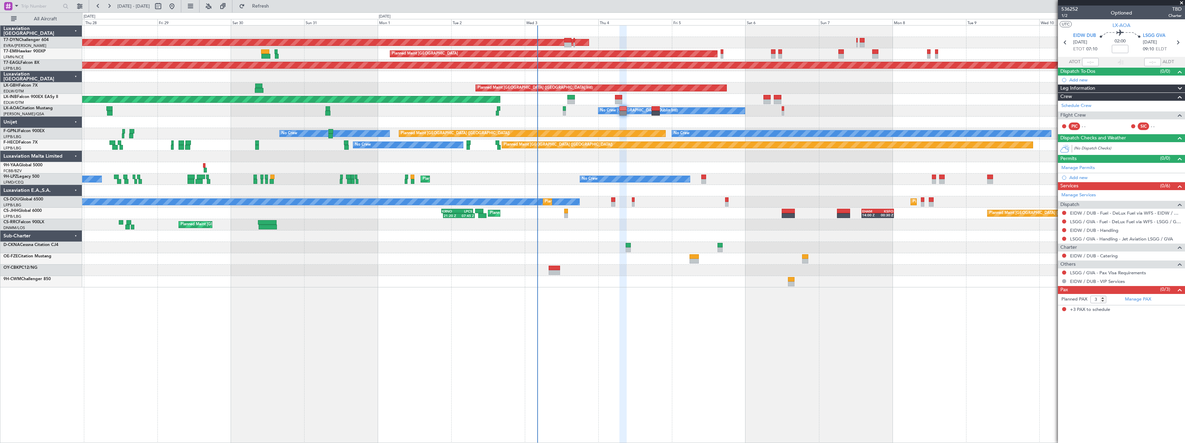
click at [633, 122] on div at bounding box center [633, 122] width 1102 height 11
click at [659, 253] on div at bounding box center [633, 247] width 1102 height 11
click at [659, 292] on div "AOG Maint Riga (Riga Intl) Planned Maint [GEOGRAPHIC_DATA] Grounded [US_STATE] …" at bounding box center [633, 234] width 1103 height 418
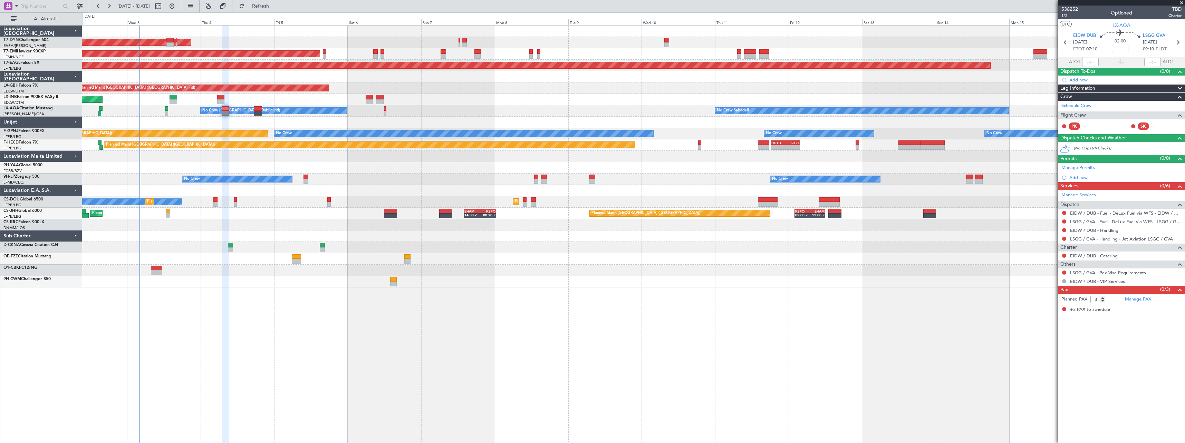
click at [412, 336] on div "AOG Maint Riga (Riga Intl) Planned Maint [GEOGRAPHIC_DATA] Grounded [US_STATE] …" at bounding box center [633, 234] width 1103 height 418
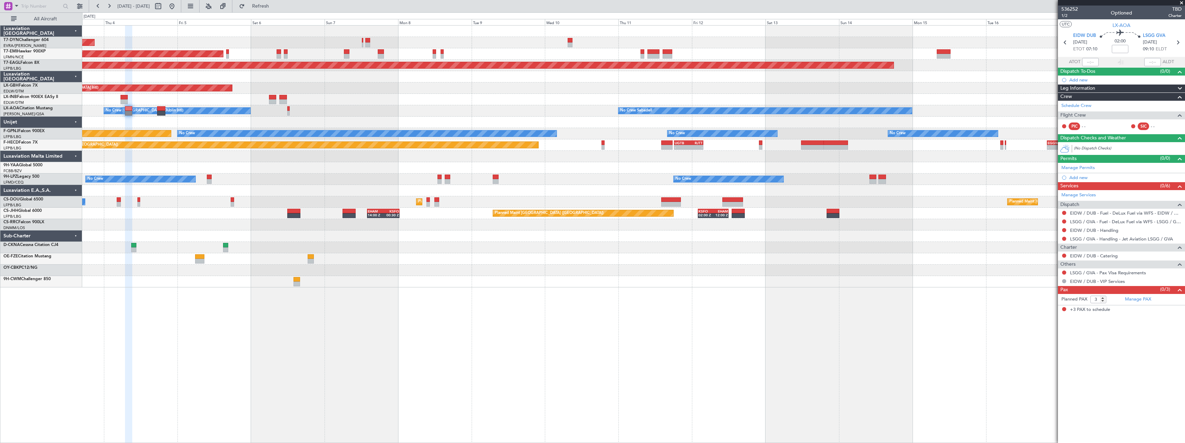
click at [819, 168] on div at bounding box center [633, 167] width 1102 height 11
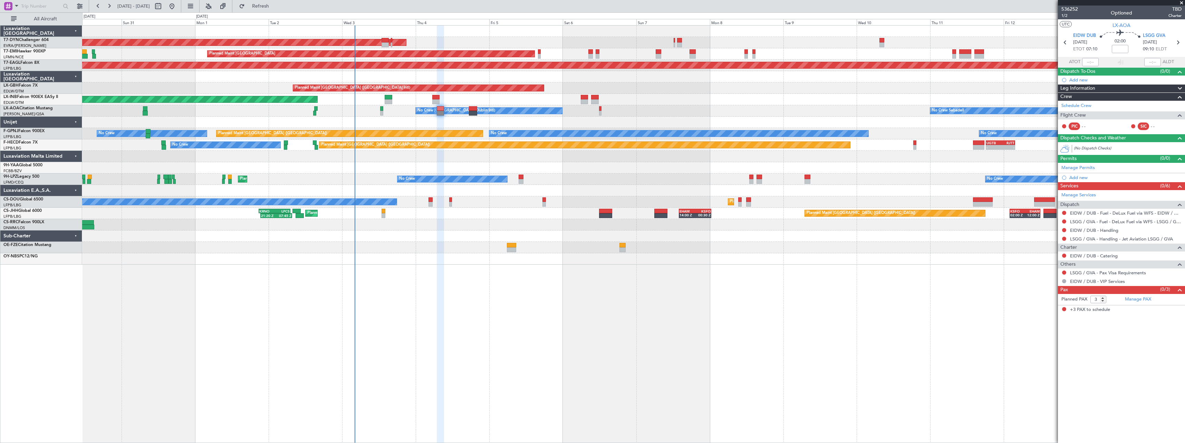
click at [858, 295] on div "AOG Maint Riga (Riga Intl) Planned Maint [GEOGRAPHIC_DATA] Grounded [US_STATE] …" at bounding box center [633, 234] width 1103 height 418
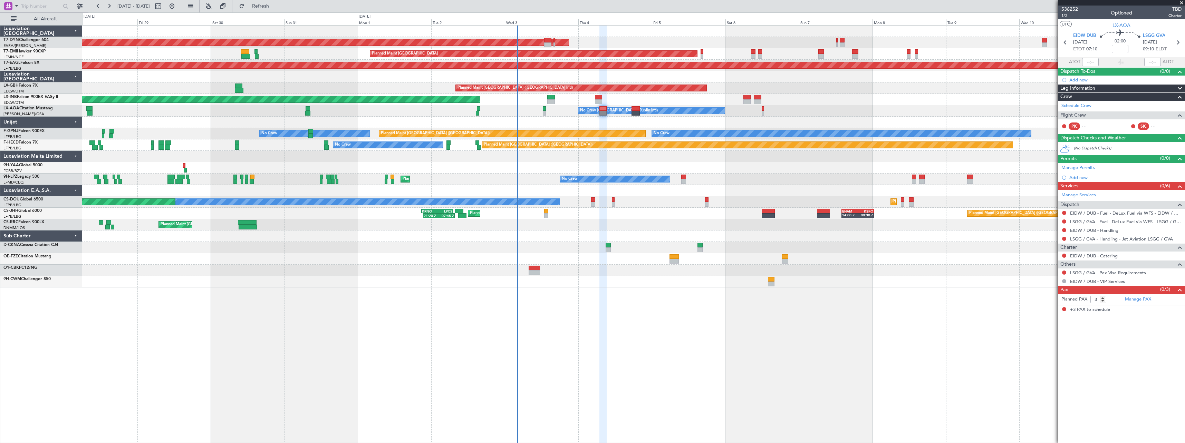
click at [629, 326] on div "AOG Maint Riga (Riga Intl) Planned Maint [GEOGRAPHIC_DATA] Grounded [US_STATE] …" at bounding box center [633, 234] width 1103 height 418
click at [611, 292] on div "AOG Maint Riga (Riga Intl) Planned Maint [GEOGRAPHIC_DATA] Grounded [US_STATE] …" at bounding box center [633, 234] width 1103 height 418
click at [599, 292] on div "AOG Maint Riga (Riga Intl) Planned Maint [GEOGRAPHIC_DATA] Grounded [US_STATE] …" at bounding box center [633, 234] width 1103 height 418
click at [562, 281] on div at bounding box center [633, 281] width 1102 height 11
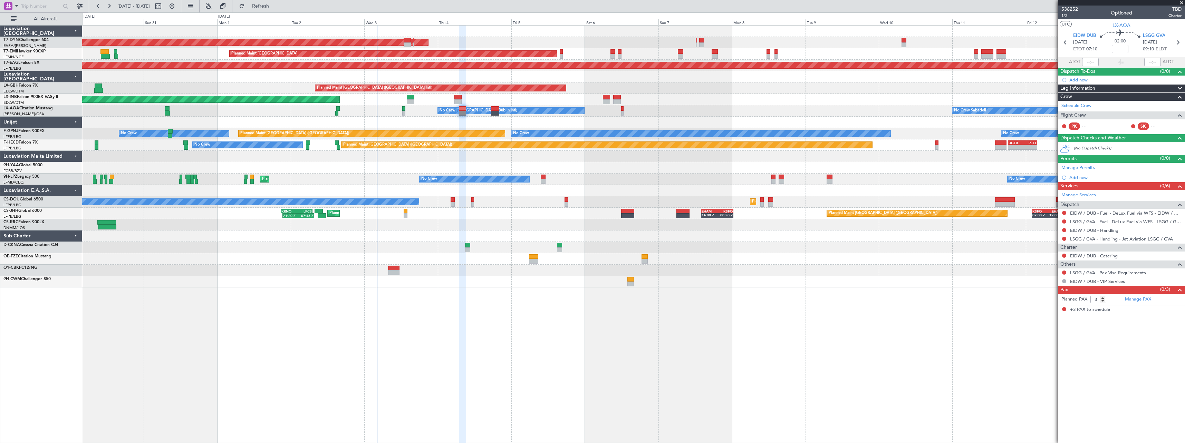
click at [498, 290] on div "AOG Maint Riga (Riga Intl) Planned Maint [GEOGRAPHIC_DATA] Grounded [US_STATE] …" at bounding box center [633, 234] width 1103 height 418
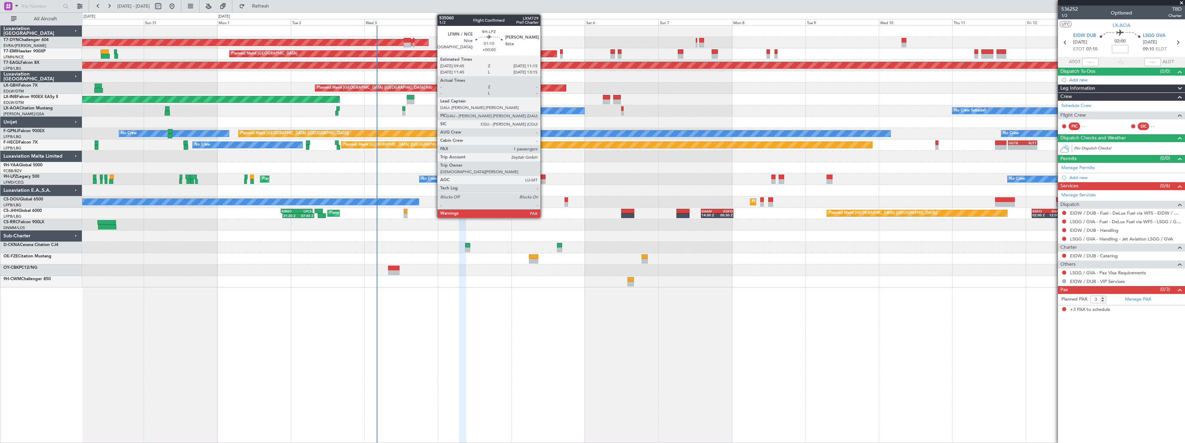
click at [543, 177] on div at bounding box center [543, 177] width 5 height 5
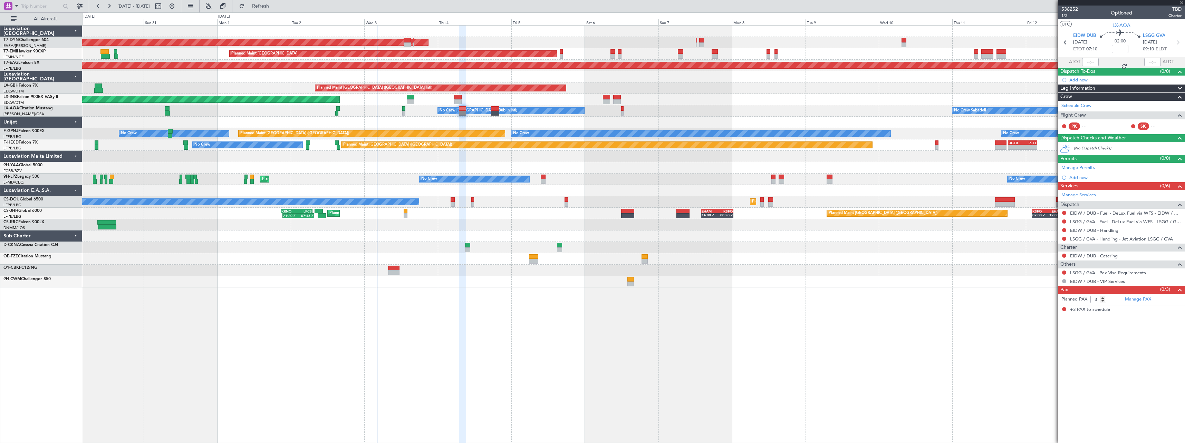
type input "1"
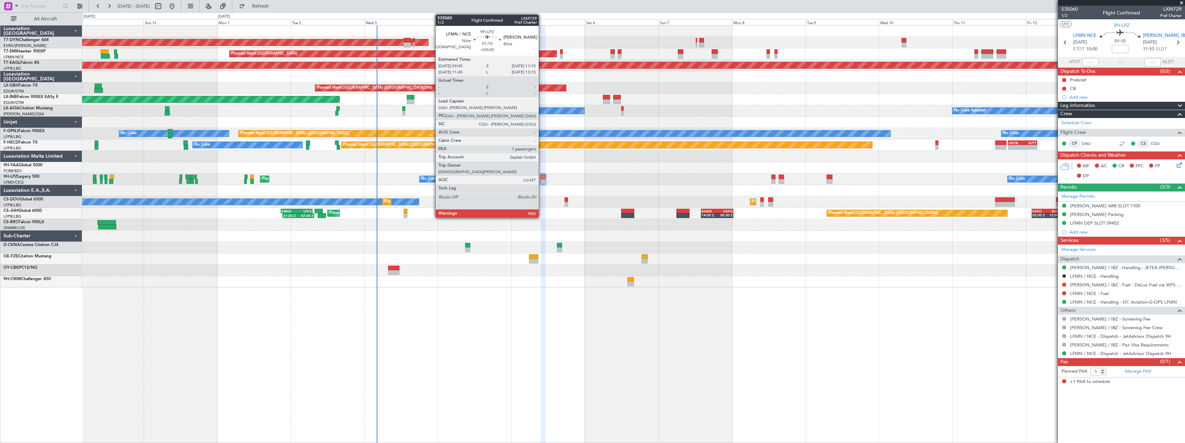
click at [542, 176] on div at bounding box center [543, 177] width 5 height 5
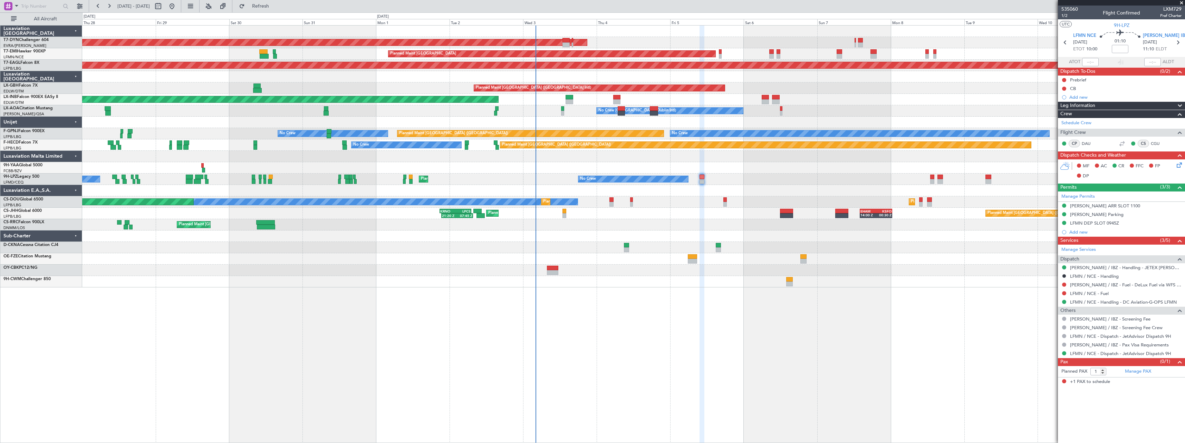
click at [643, 310] on div "AOG Maint Riga (Riga Intl) Planned Maint [GEOGRAPHIC_DATA] Grounded [US_STATE] …" at bounding box center [633, 234] width 1103 height 418
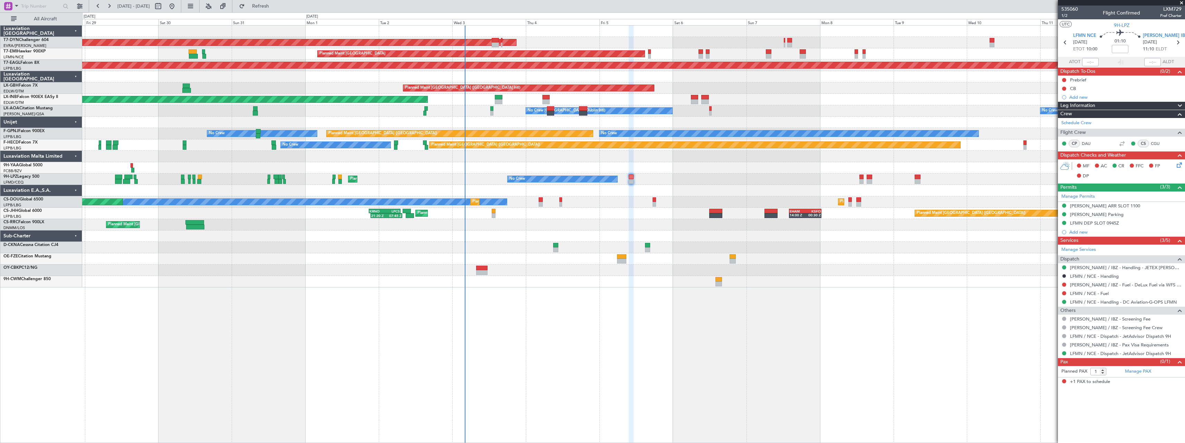
click at [622, 324] on div "AOG Maint Riga (Riga Intl) Planned Maint [GEOGRAPHIC_DATA] Grounded [US_STATE] …" at bounding box center [633, 234] width 1103 height 418
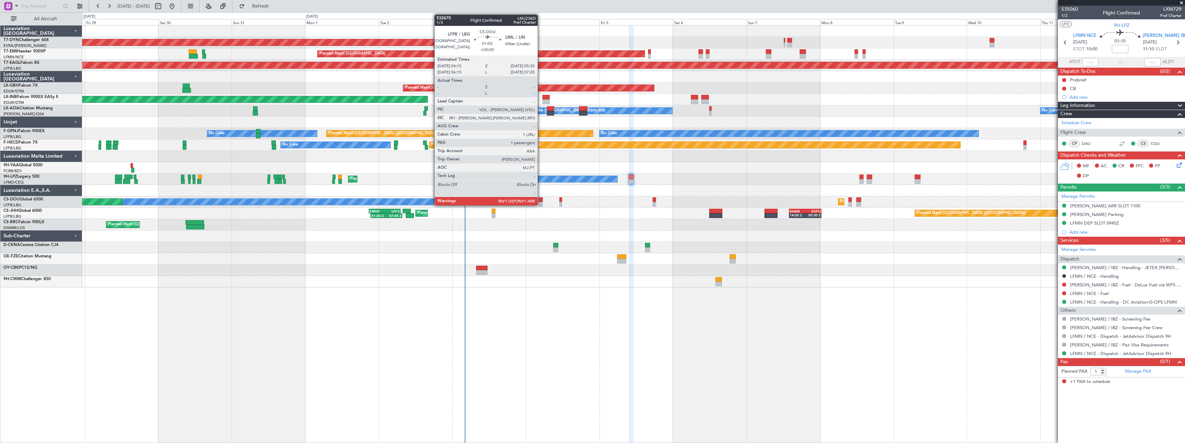
click at [541, 200] on div at bounding box center [540, 199] width 4 height 5
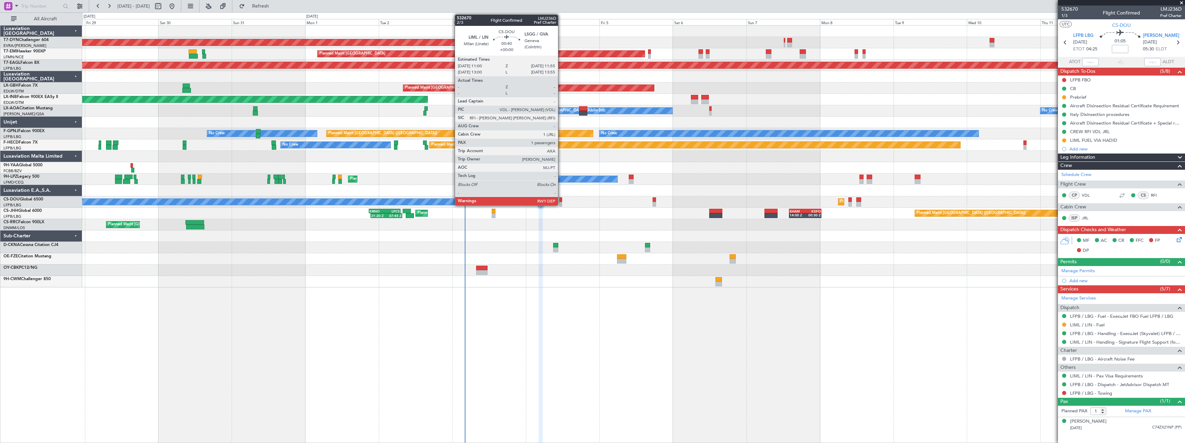
click at [561, 203] on div at bounding box center [560, 204] width 3 height 5
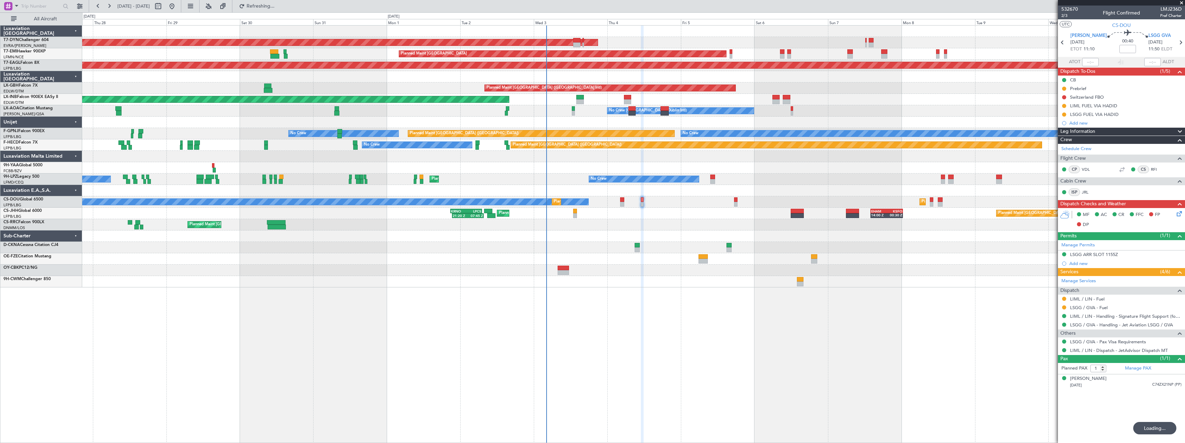
click at [607, 287] on div "AOG Maint Riga (Riga Intl) Planned Maint [GEOGRAPHIC_DATA] Grounded [US_STATE] …" at bounding box center [633, 234] width 1103 height 418
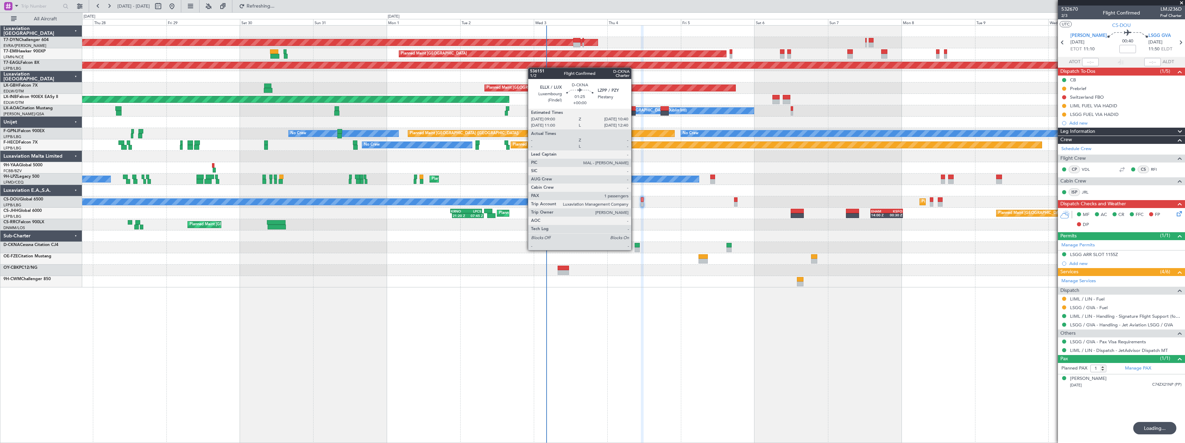
click at [637, 244] on div at bounding box center [636, 245] width 5 height 5
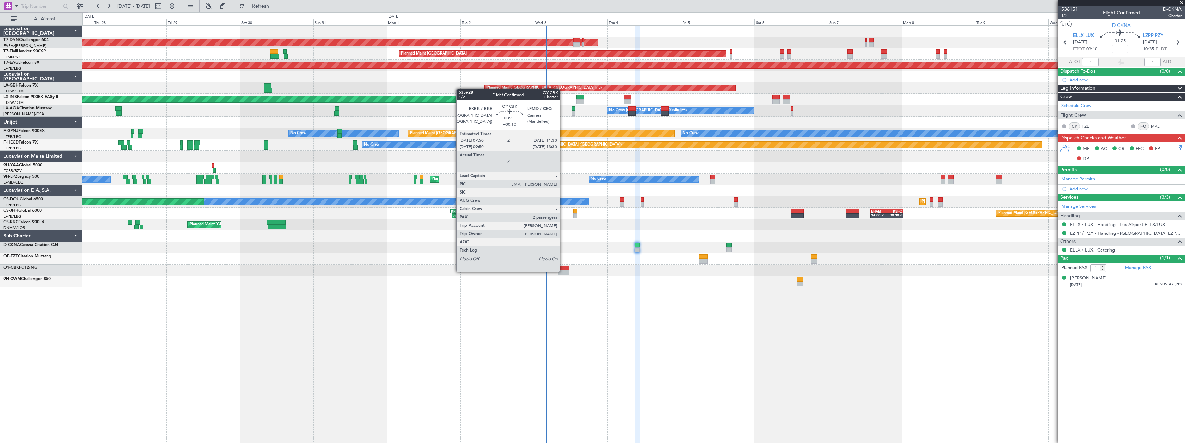
click at [563, 271] on div at bounding box center [562, 272] width 11 height 5
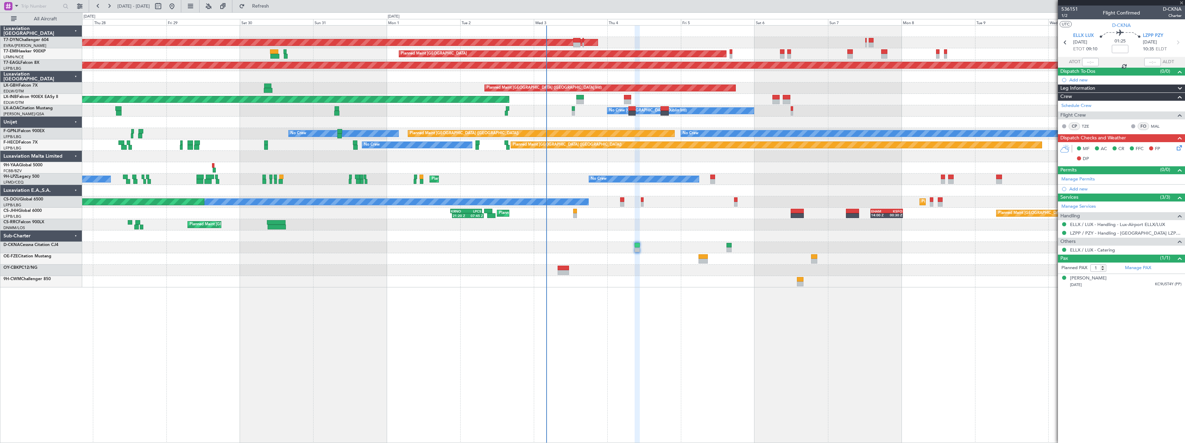
type input "+00:10"
type input "2"
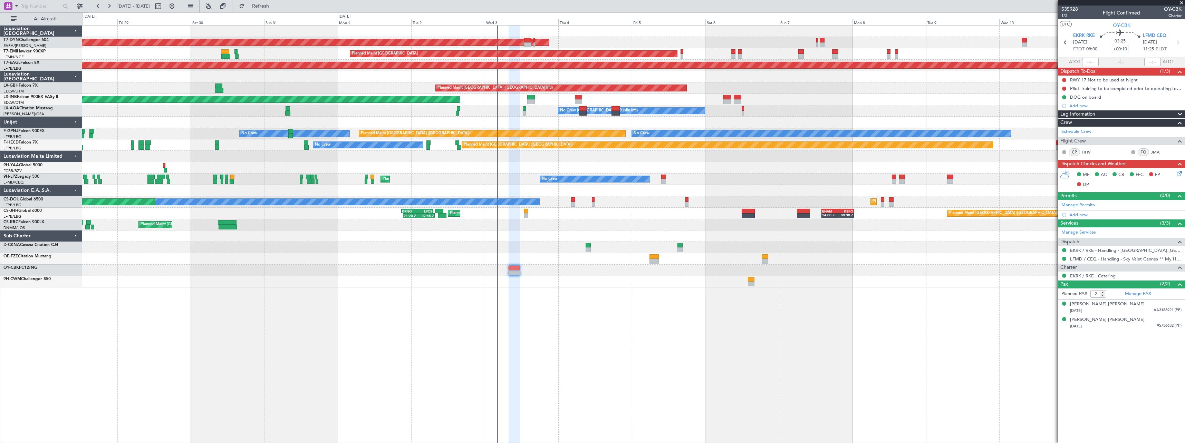
click at [589, 294] on div "AOG Maint Riga (Riga Intl) Planned Maint Zurich Grounded New York (Teterboro) P…" at bounding box center [633, 234] width 1103 height 418
click at [561, 294] on div "AOG Maint Riga (Riga Intl) Planned Maint Zurich Grounded New York (Teterboro) P…" at bounding box center [633, 234] width 1103 height 418
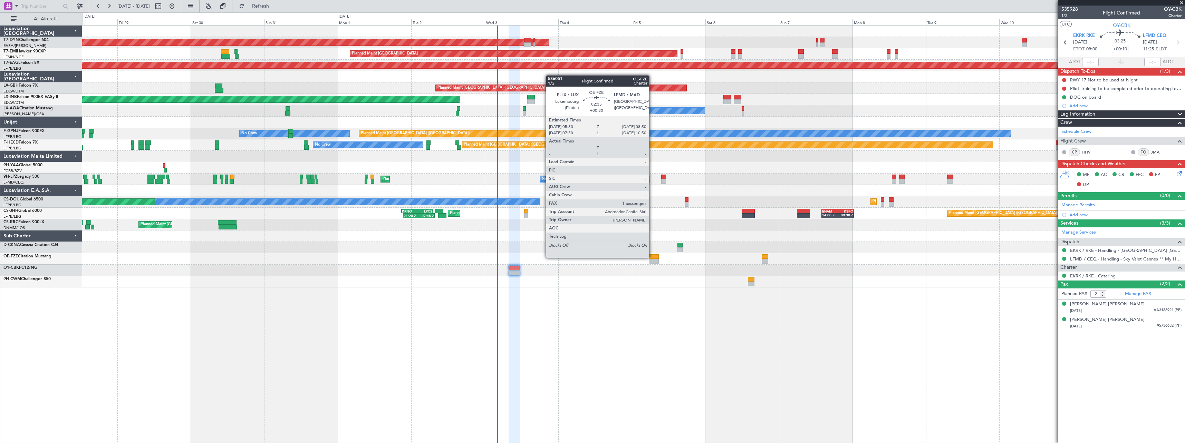
click at [652, 257] on div at bounding box center [653, 256] width 9 height 5
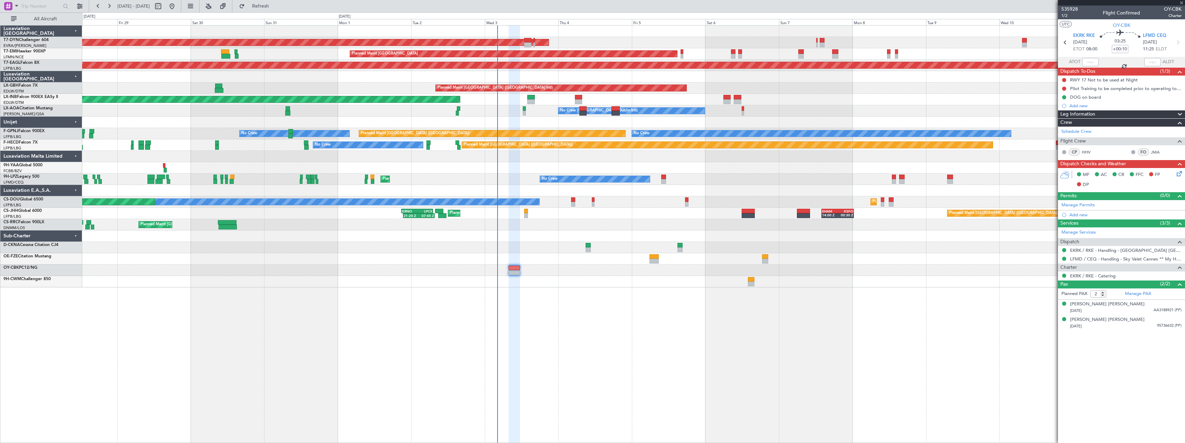
type input "+00:30"
type input "1"
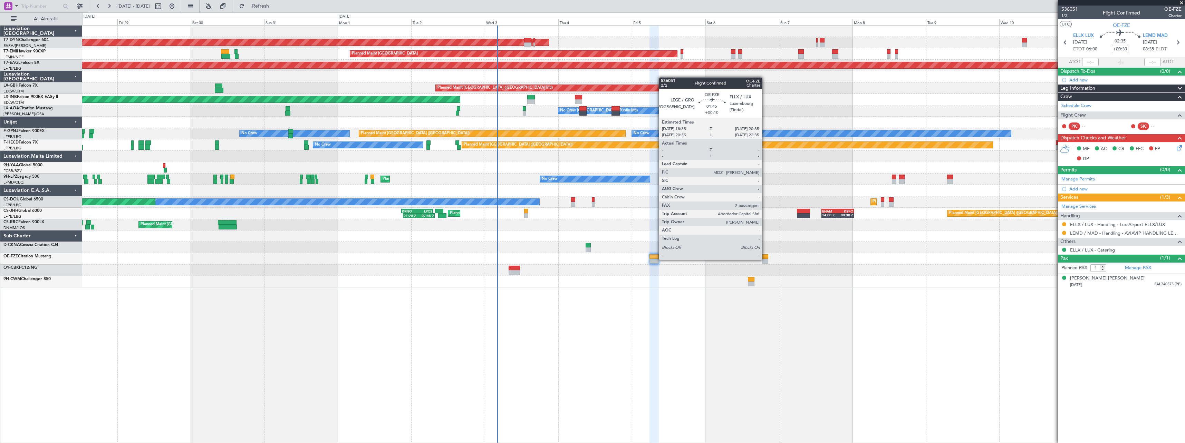
click at [765, 259] on div at bounding box center [765, 261] width 6 height 5
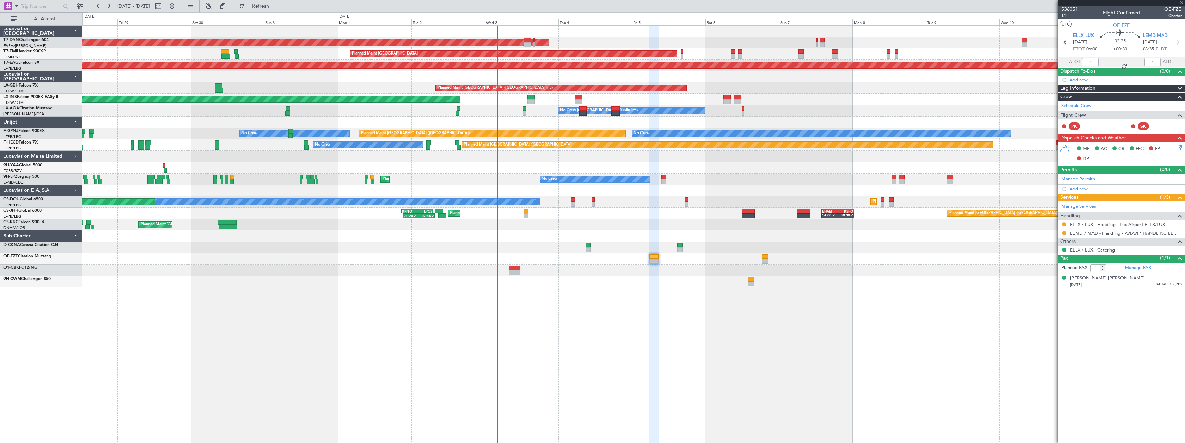
type input "+00:10"
type input "2"
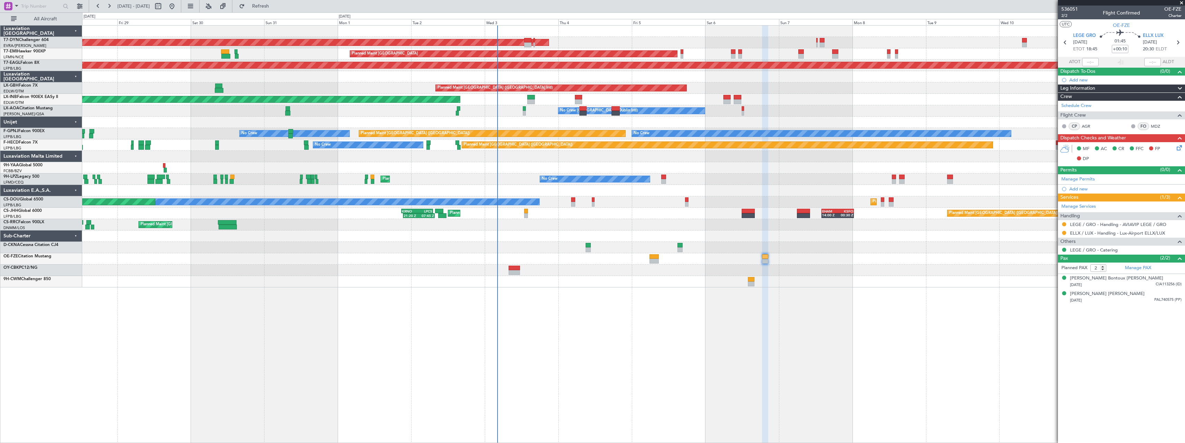
click at [785, 323] on div "AOG Maint Riga (Riga Intl) Planned Maint Zurich Grounded New York (Teterboro) P…" at bounding box center [633, 234] width 1103 height 418
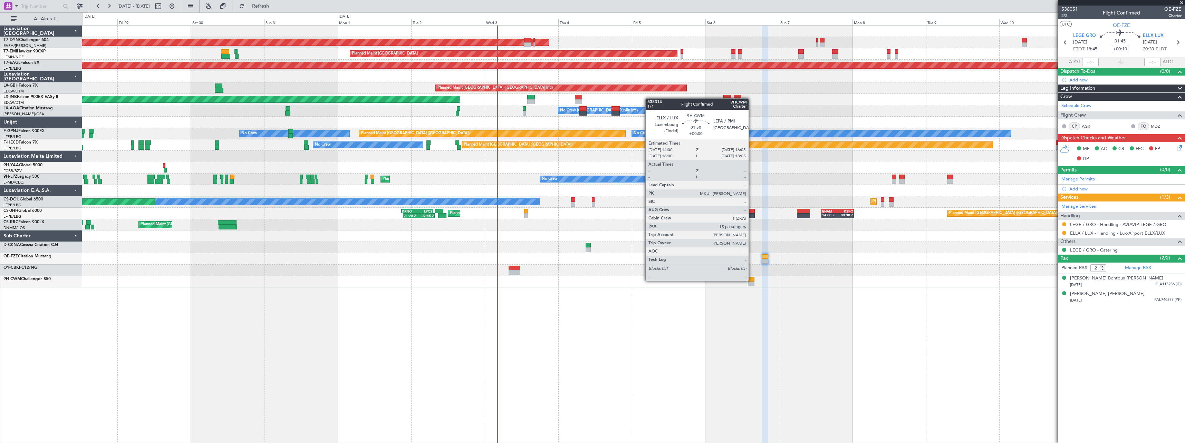
click at [751, 280] on div at bounding box center [751, 279] width 7 height 5
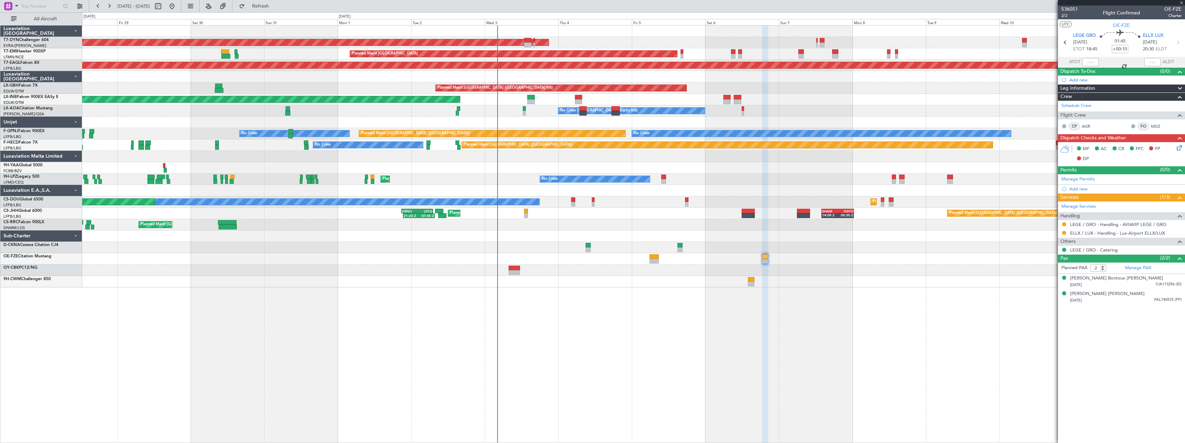
type input "15"
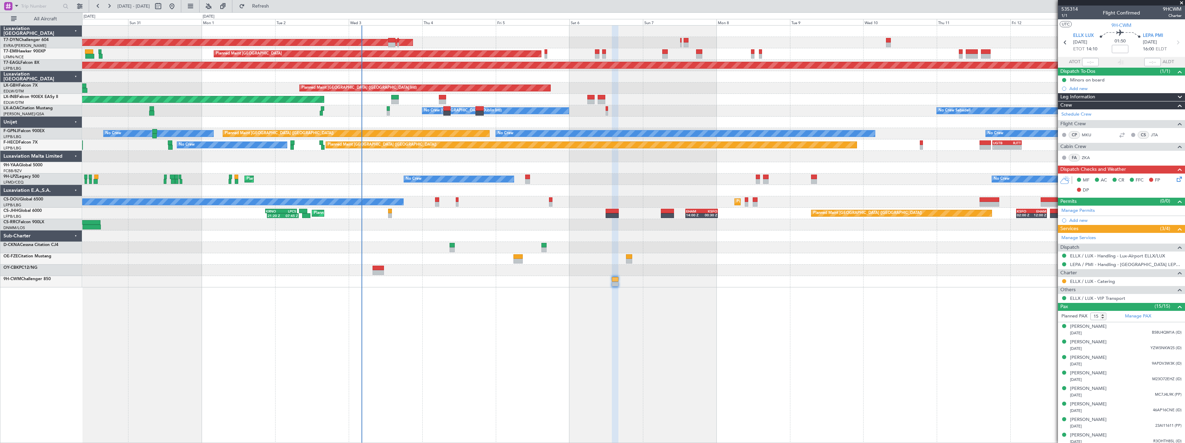
click at [615, 330] on div at bounding box center [615, 235] width 7 height 418
click at [447, 290] on div "AOG Maint Riga (Riga Intl) Planned Maint Zurich Grounded New York (Teterboro) P…" at bounding box center [633, 234] width 1103 height 418
